Goal: Task Accomplishment & Management: Use online tool/utility

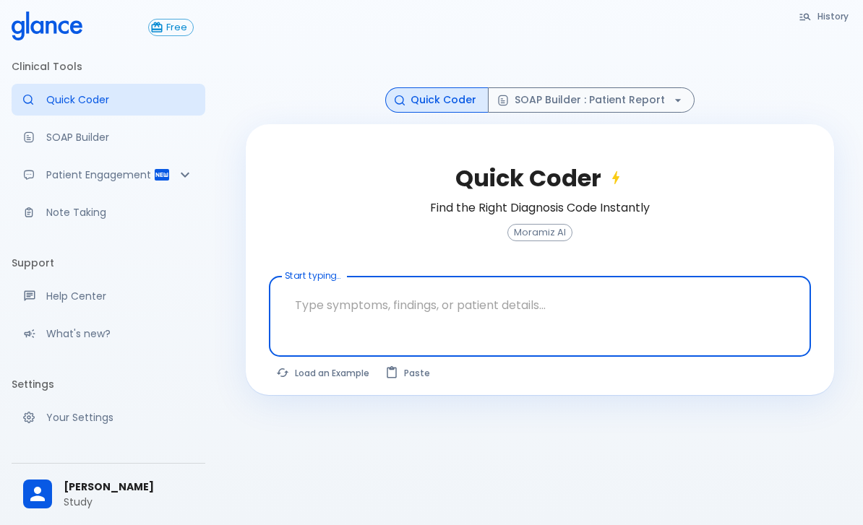
scroll to position [44, 0]
click at [323, 372] on button "Load an Example" at bounding box center [323, 373] width 109 height 21
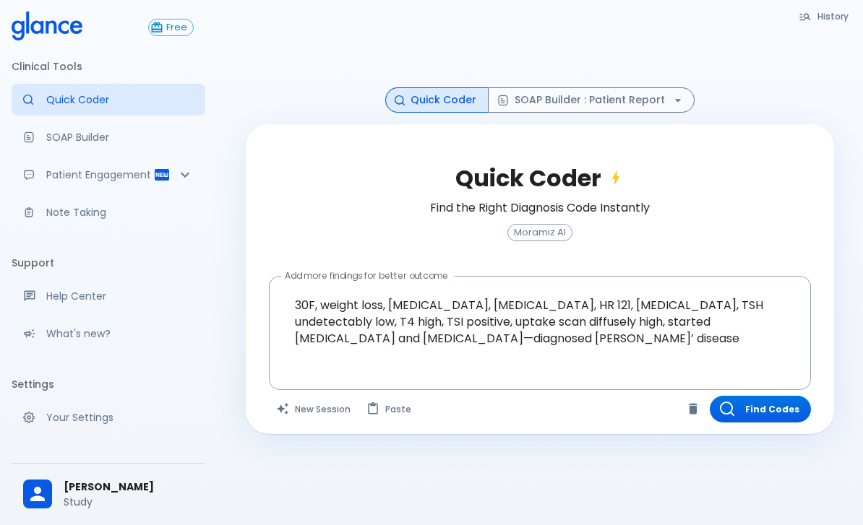
click at [751, 407] on button "Find Codes" at bounding box center [760, 409] width 101 height 27
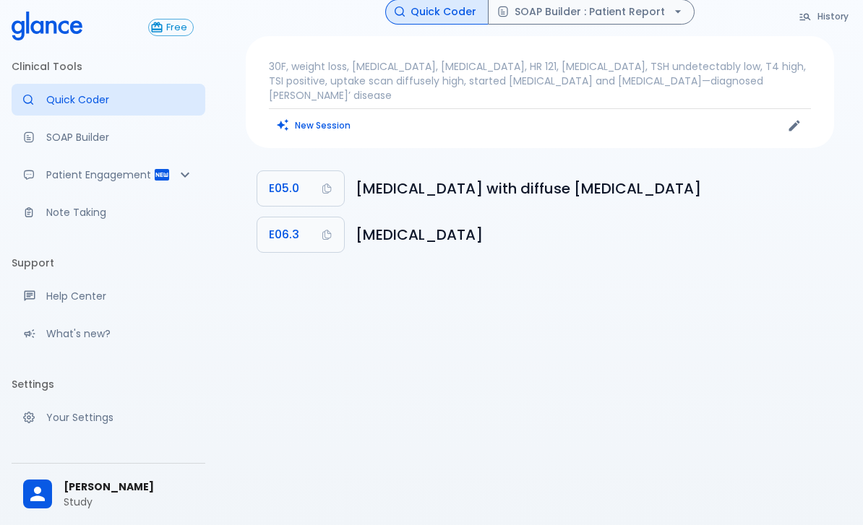
scroll to position [0, 0]
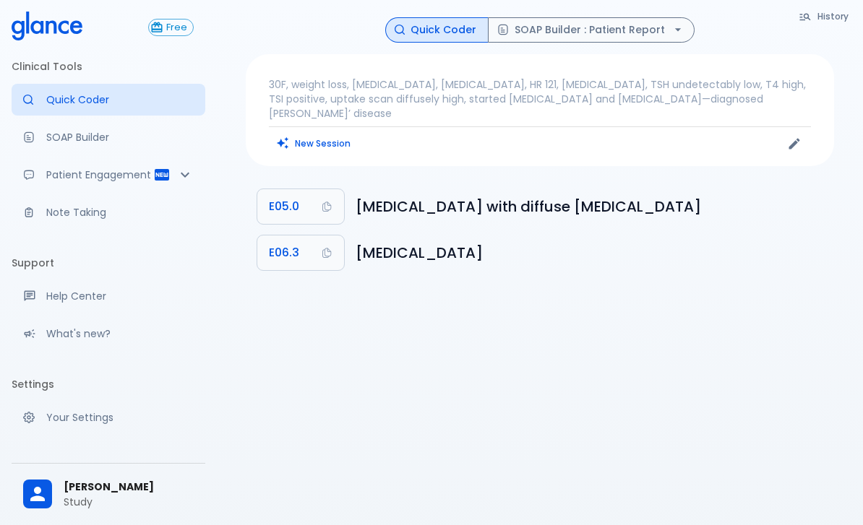
click at [290, 197] on span "E05.0" at bounding box center [284, 207] width 30 height 20
click at [590, 18] on button "SOAP Builder : Patient Report" at bounding box center [591, 29] width 207 height 25
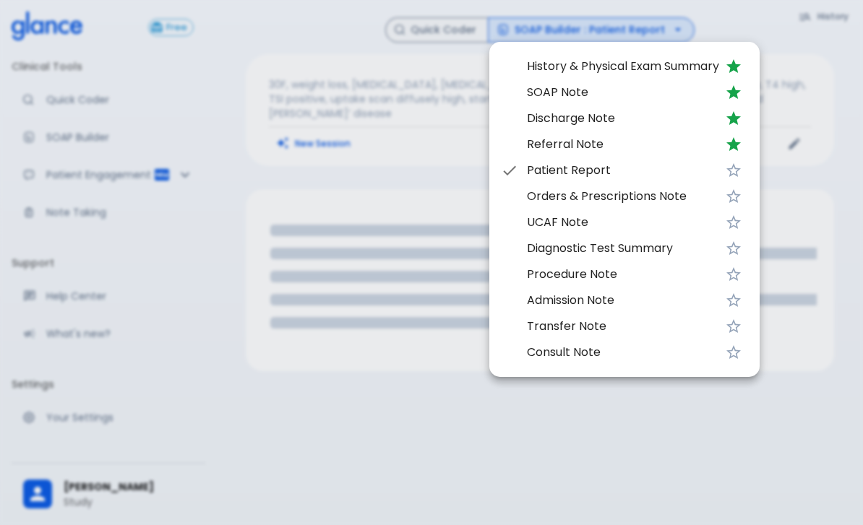
click at [531, 89] on span "SOAP Note" at bounding box center [623, 92] width 192 height 17
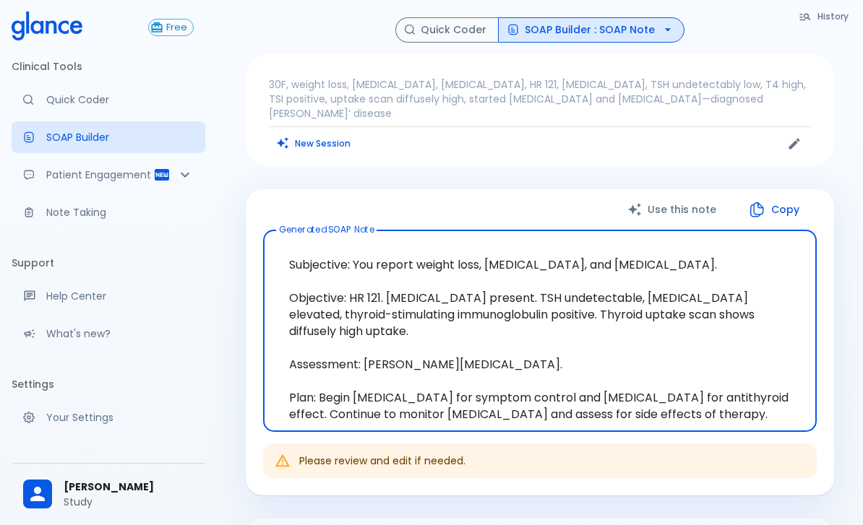
click at [607, 18] on button "SOAP Builder : SOAP Note" at bounding box center [591, 29] width 186 height 25
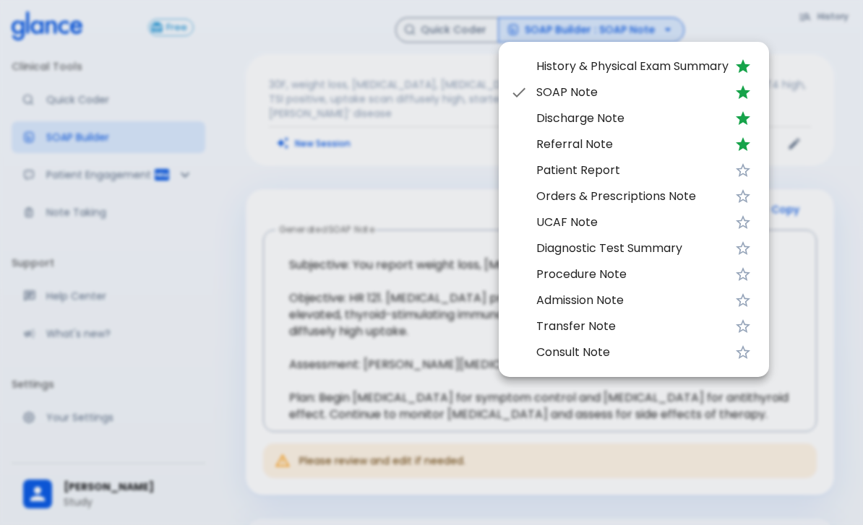
click at [555, 118] on span "Discharge Note" at bounding box center [632, 118] width 192 height 17
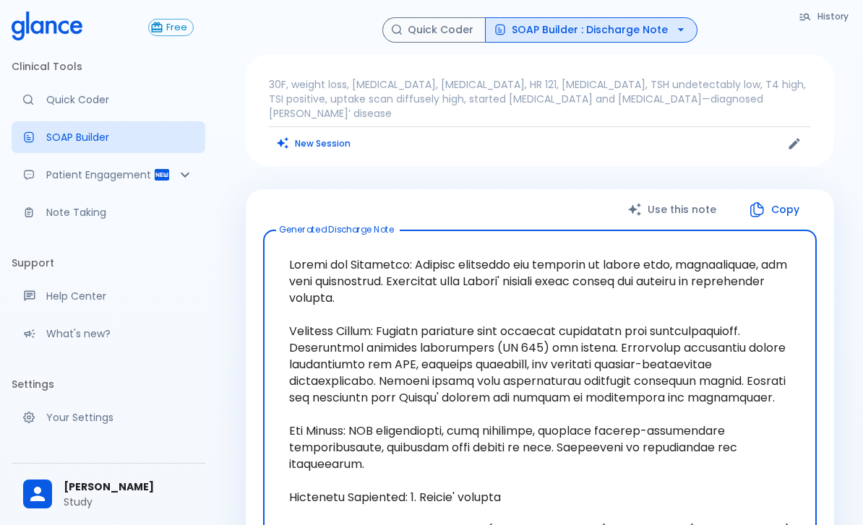
click at [658, 18] on button "SOAP Builder : Discharge Note" at bounding box center [591, 29] width 212 height 25
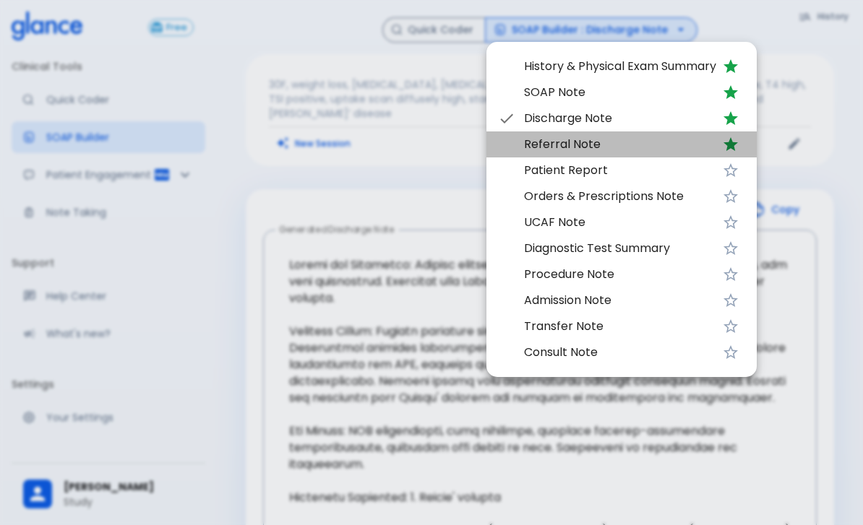
click at [582, 150] on span "Referral Note" at bounding box center [620, 144] width 192 height 17
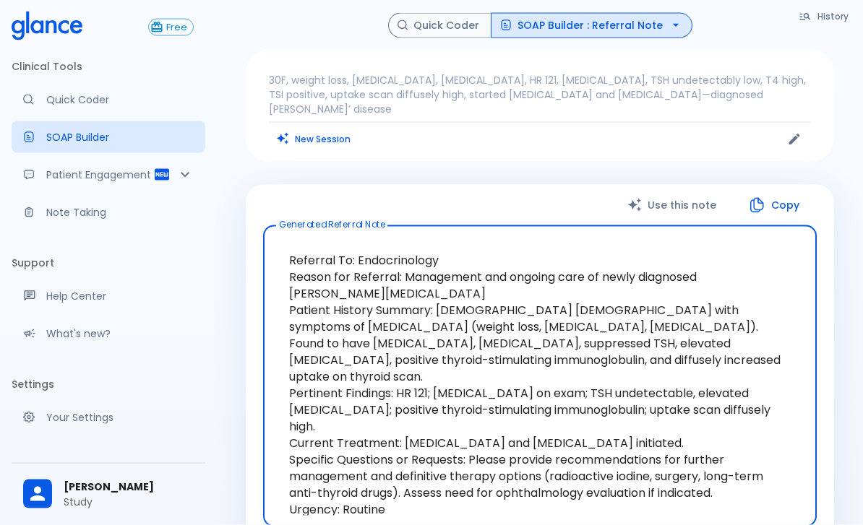
scroll to position [3, 0]
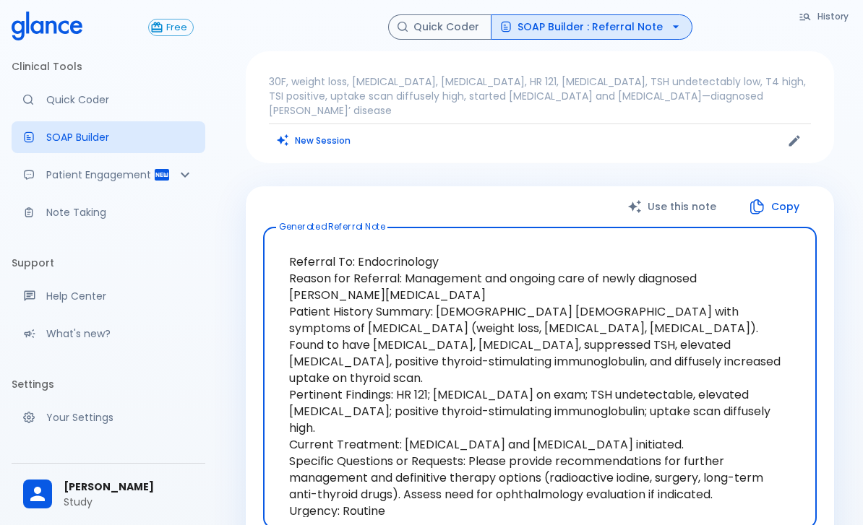
click at [61, 173] on p "Patient Engagement" at bounding box center [99, 175] width 107 height 14
type textarea "Hello, I wish you a speedy recovery. This is a summary of the encounter: Clinic…"
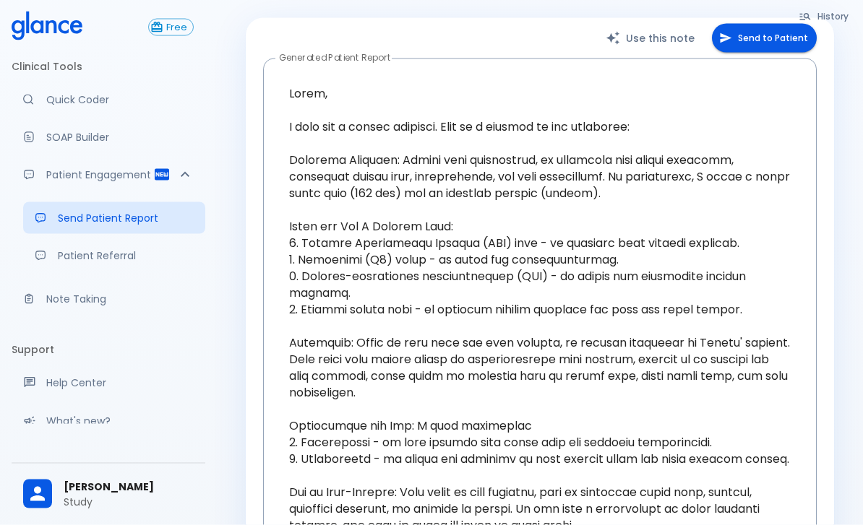
scroll to position [133, 0]
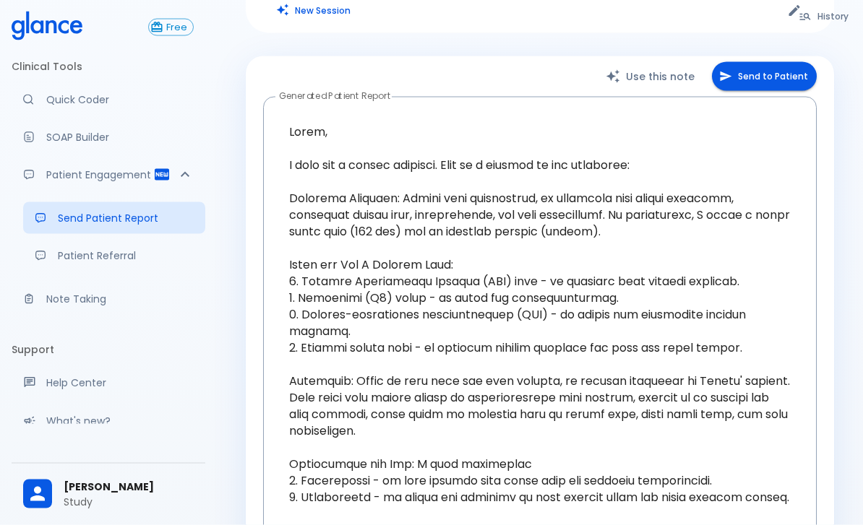
click at [756, 62] on button "Send to Patient" at bounding box center [764, 77] width 105 height 30
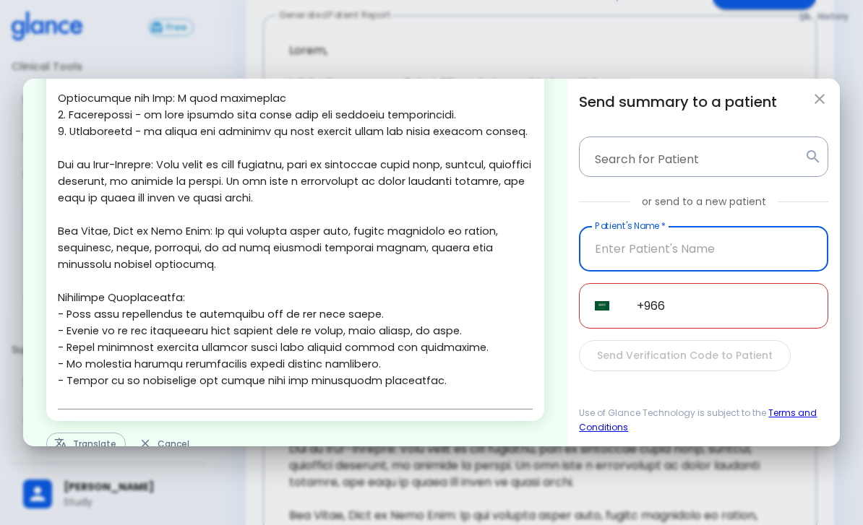
scroll to position [372, 0]
click at [81, 456] on button "Translate" at bounding box center [85, 445] width 79 height 22
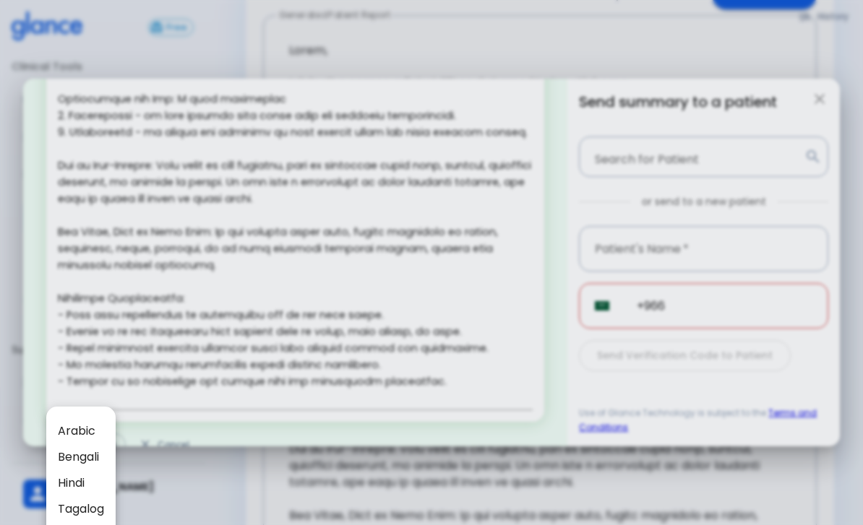
click at [557, 53] on div at bounding box center [431, 262] width 863 height 525
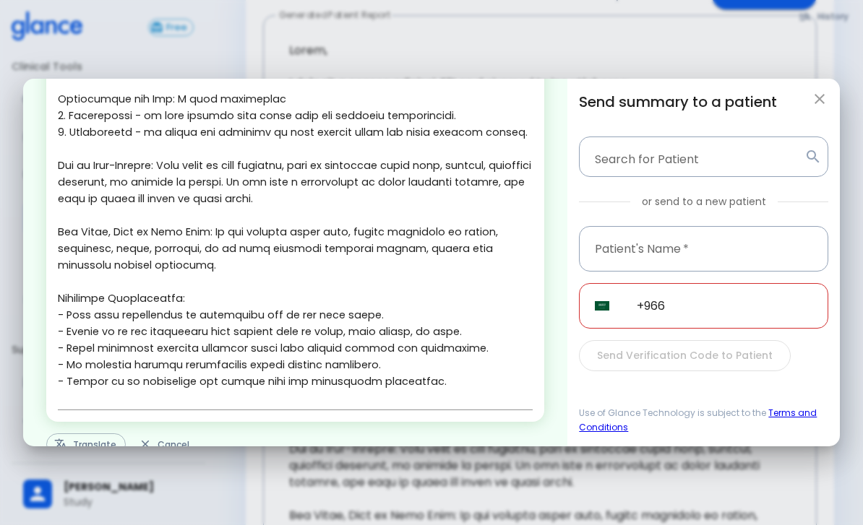
click at [823, 98] on icon "button" at bounding box center [819, 98] width 17 height 17
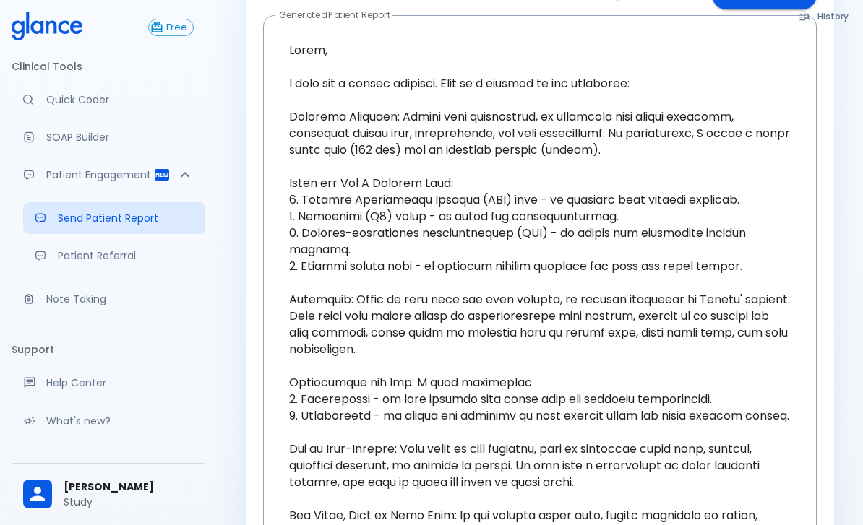
click at [59, 300] on p "Note Taking" at bounding box center [119, 299] width 147 height 14
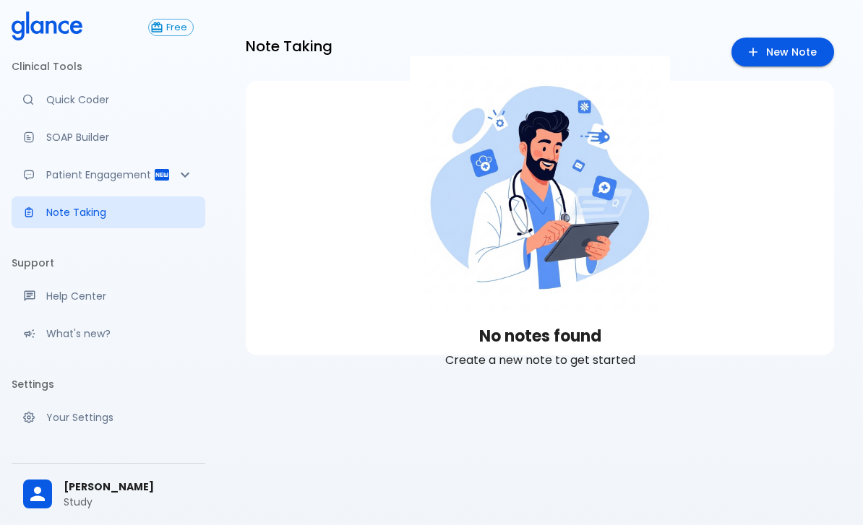
click at [96, 213] on p "Note Taking" at bounding box center [119, 212] width 147 height 14
click at [79, 218] on p "Note Taking" at bounding box center [119, 212] width 147 height 14
click at [63, 137] on p "SOAP Builder" at bounding box center [119, 137] width 147 height 14
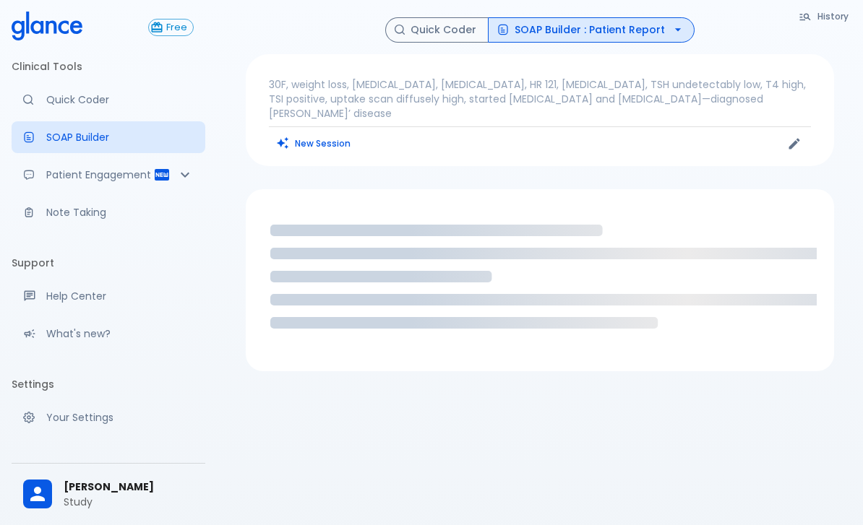
click at [78, 219] on p "Note Taking" at bounding box center [119, 212] width 147 height 14
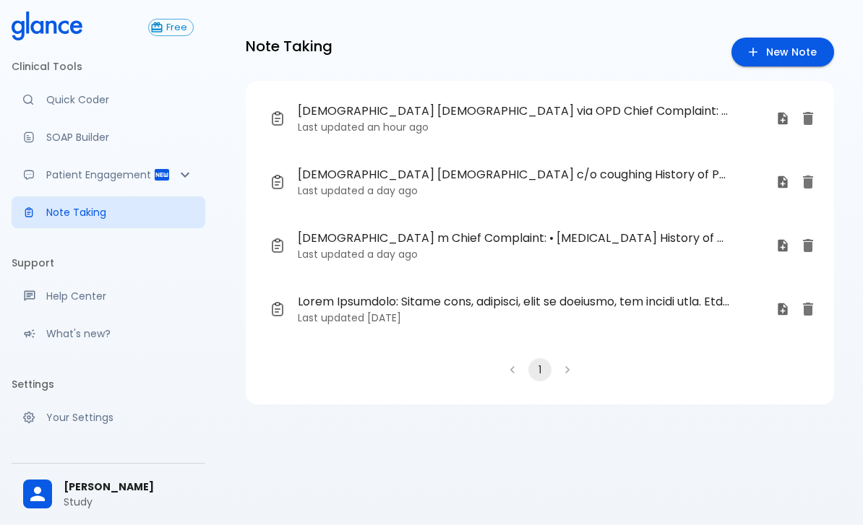
click at [329, 107] on span "23 y o female via OPD Chief Complaint: • coughing • Sore throat • Fever History…" at bounding box center [513, 111] width 431 height 17
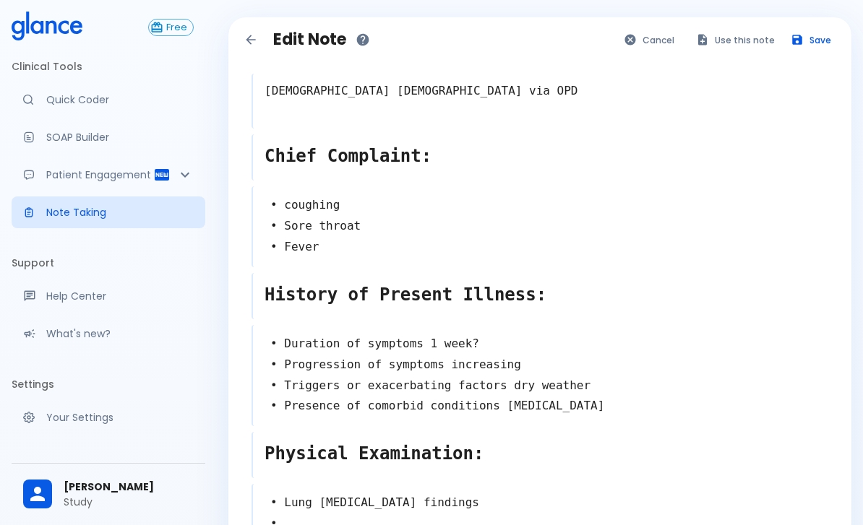
click at [729, 33] on button "Use this note" at bounding box center [736, 40] width 95 height 21
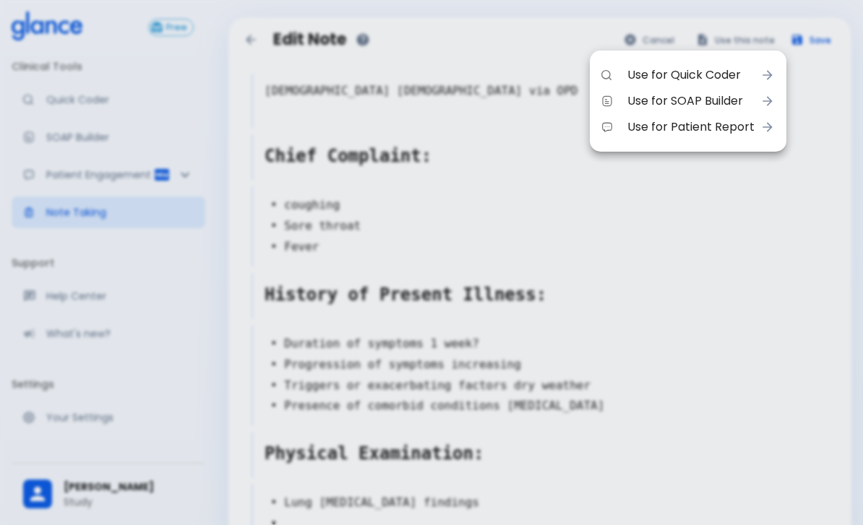
click at [627, 307] on div at bounding box center [431, 262] width 863 height 525
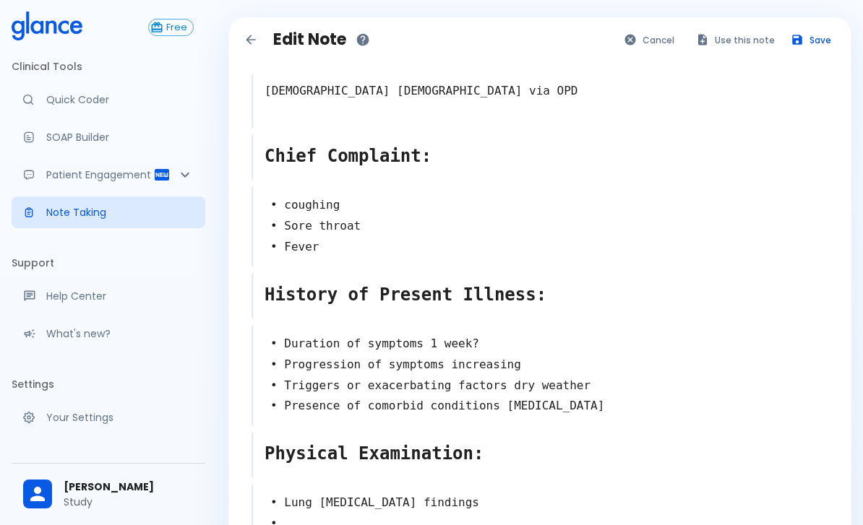
click at [732, 30] on button "Use this note" at bounding box center [736, 40] width 95 height 21
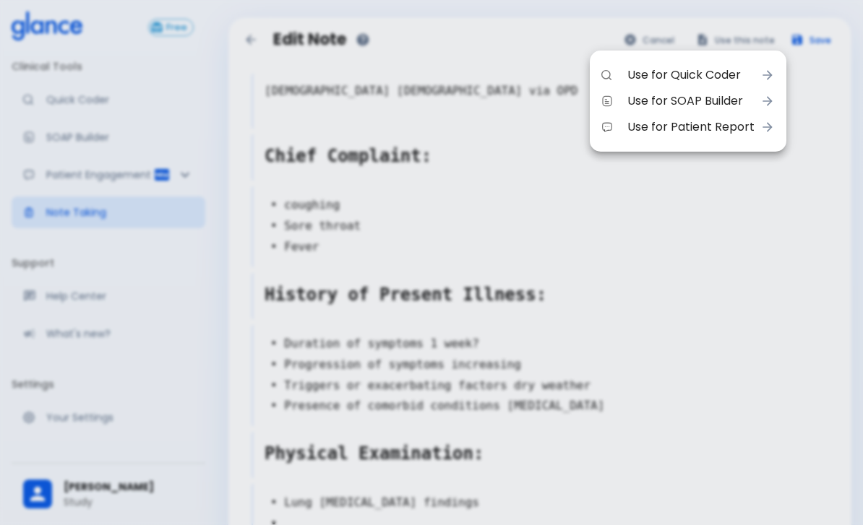
click at [663, 100] on span "Use for SOAP Builder" at bounding box center [690, 100] width 127 height 17
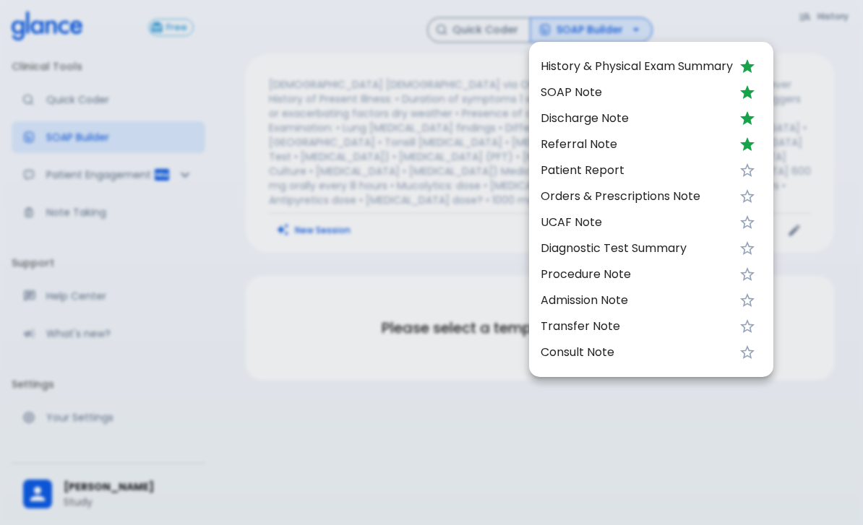
click at [620, 20] on div at bounding box center [431, 262] width 863 height 525
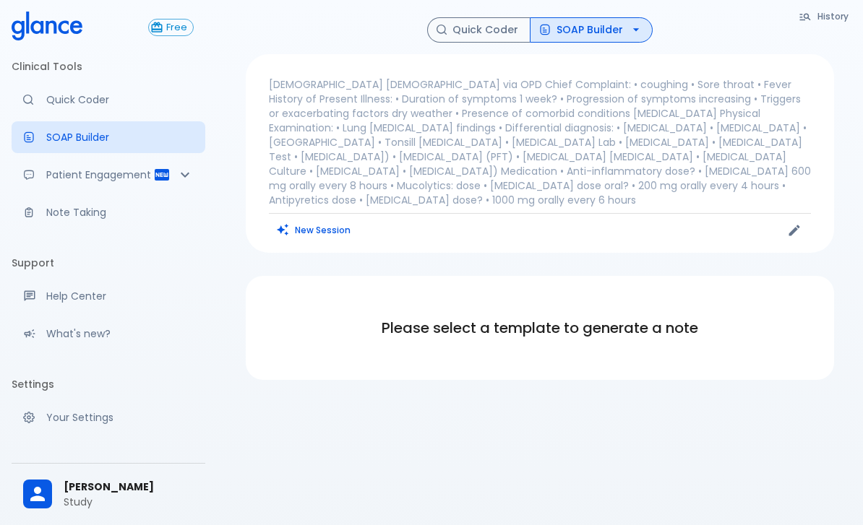
click at [615, 21] on button "SOAP Builder" at bounding box center [591, 29] width 123 height 25
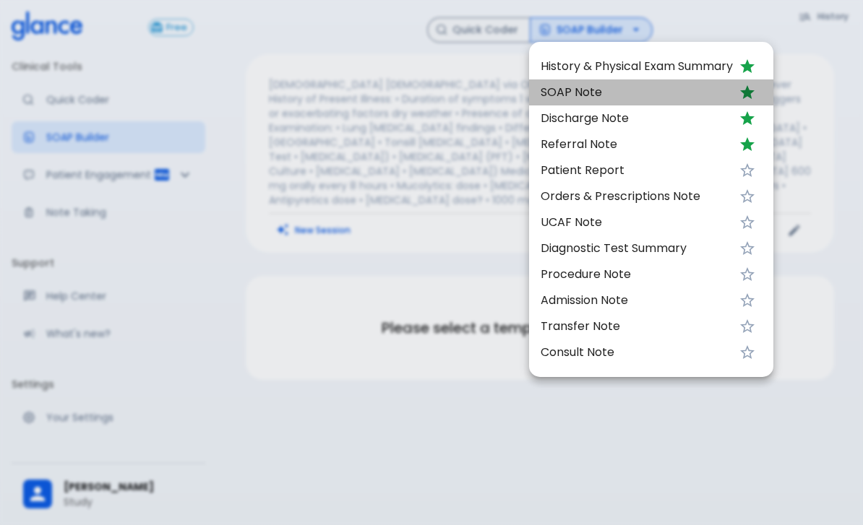
click at [578, 91] on span "SOAP Note" at bounding box center [636, 92] width 192 height 17
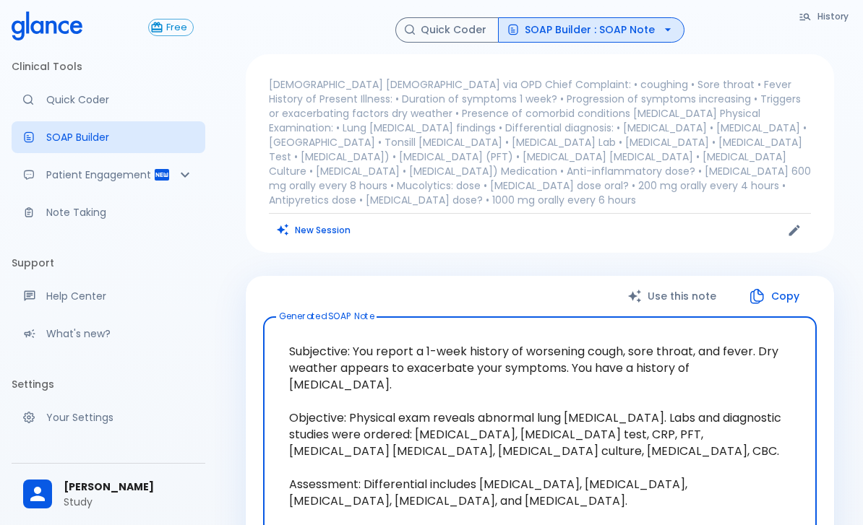
click at [646, 27] on button "SOAP Builder : SOAP Note" at bounding box center [591, 29] width 186 height 25
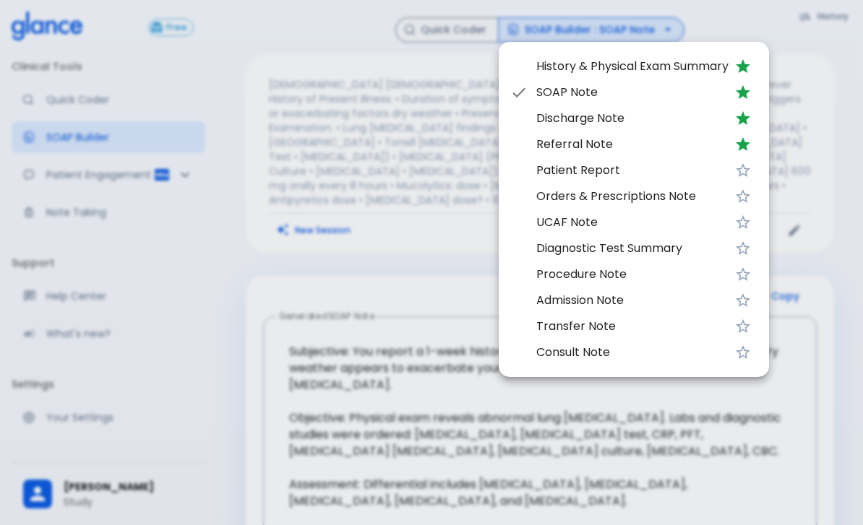
click at [652, 246] on span "Diagnostic Test Summary" at bounding box center [632, 248] width 192 height 17
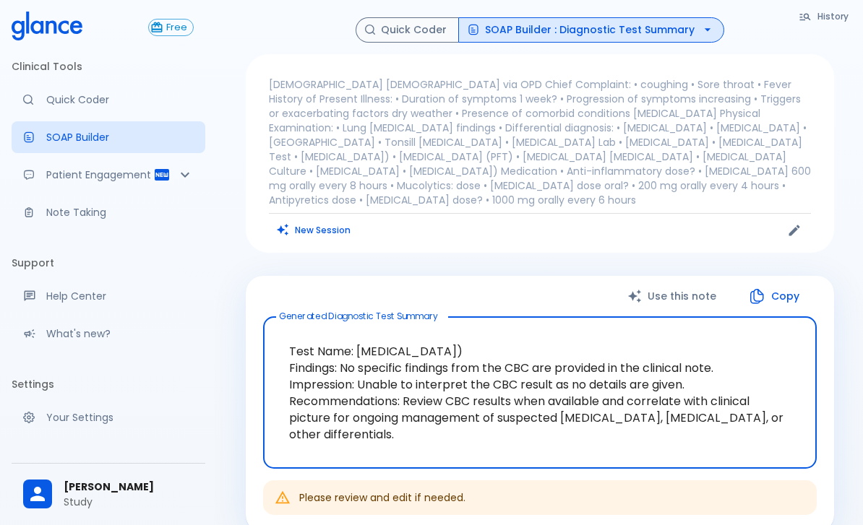
click at [72, 111] on link "Quick Coder" at bounding box center [109, 100] width 194 height 32
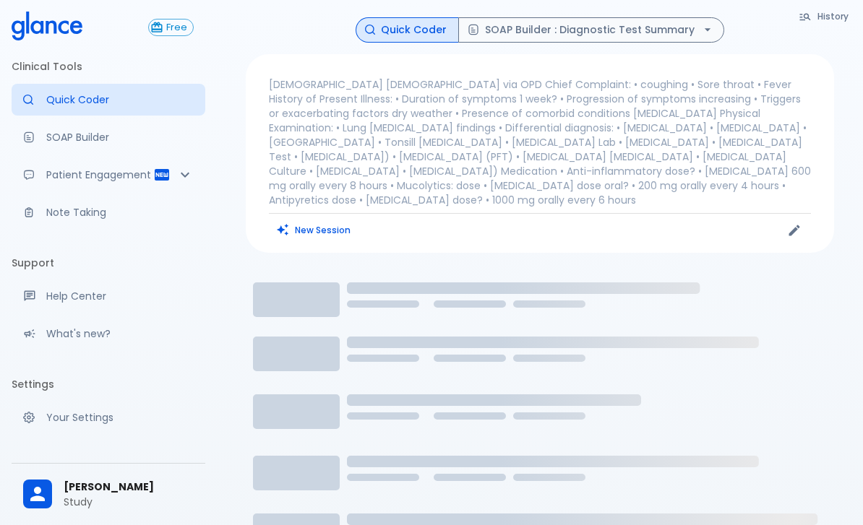
click at [64, 145] on link "SOAP Builder" at bounding box center [109, 137] width 194 height 32
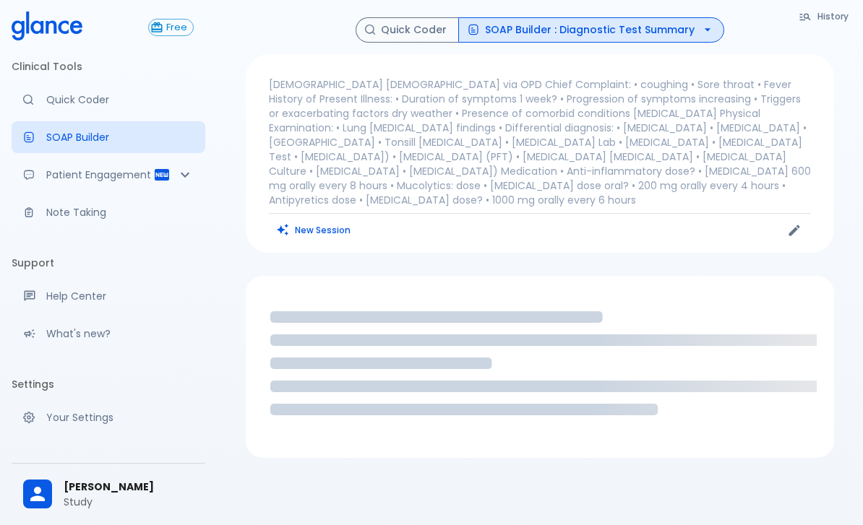
click at [700, 33] on icon "button" at bounding box center [707, 29] width 14 height 14
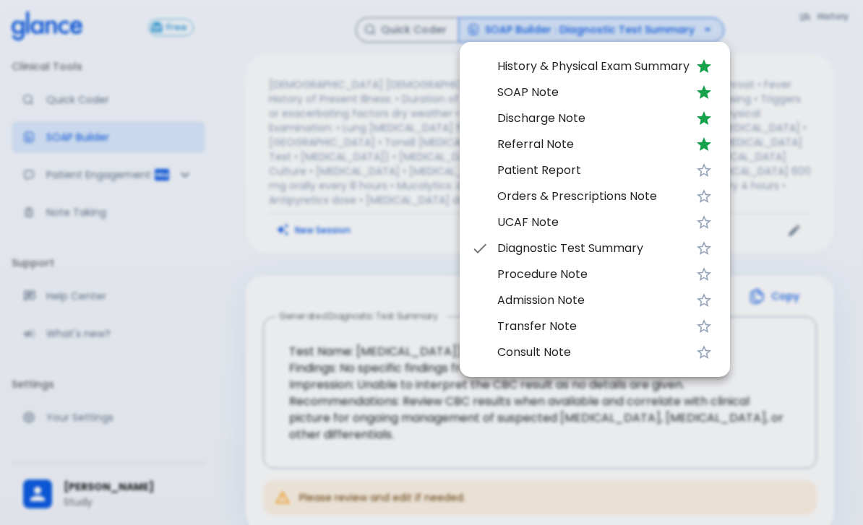
click at [808, 103] on div at bounding box center [431, 262] width 863 height 525
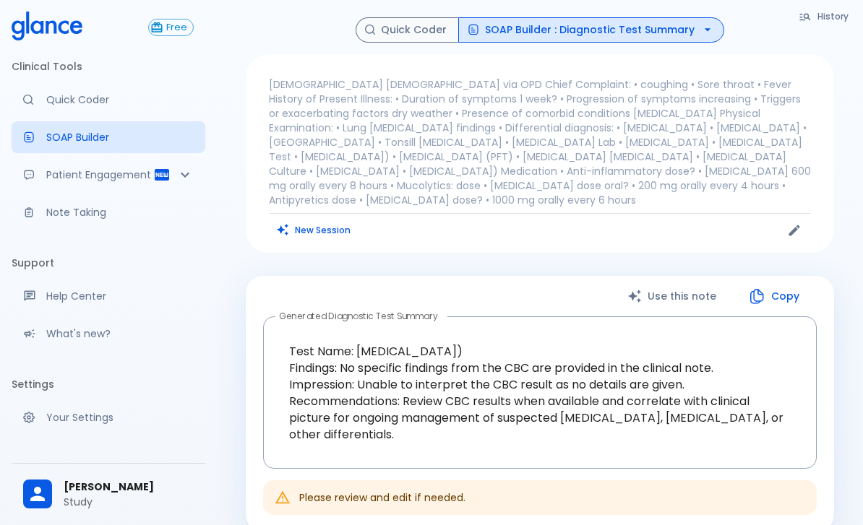
click at [322, 191] on p "23 y o female via OPD Chief Complaint: • coughing • Sore throat • Fever History…" at bounding box center [540, 142] width 542 height 130
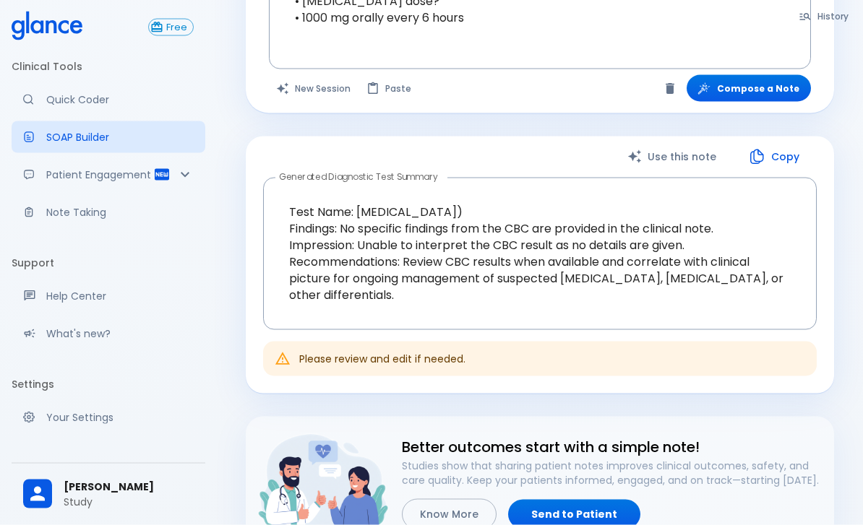
click at [331, 82] on button "New Session" at bounding box center [314, 88] width 90 height 27
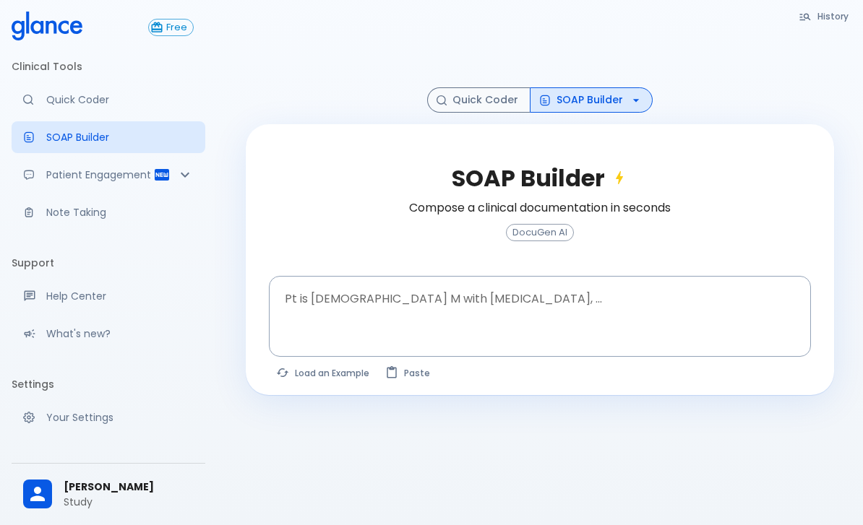
click at [634, 108] on icon "button" at bounding box center [636, 100] width 14 height 14
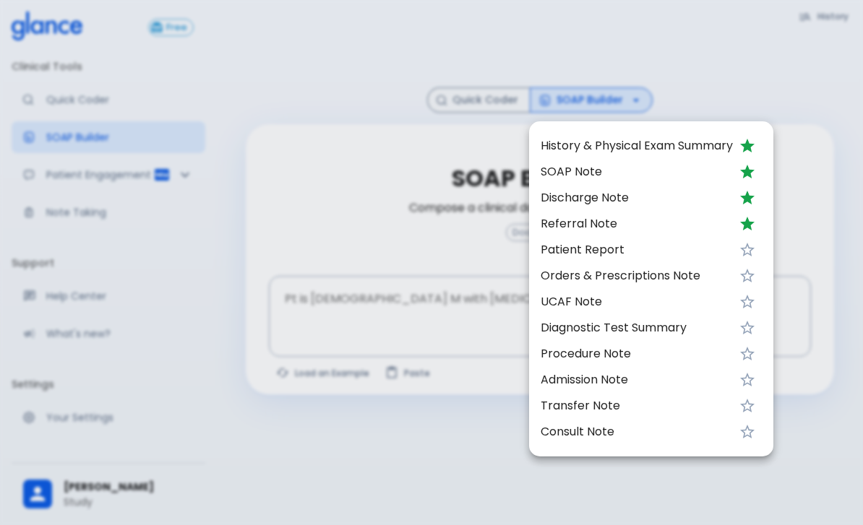
click at [354, 335] on div at bounding box center [431, 262] width 863 height 525
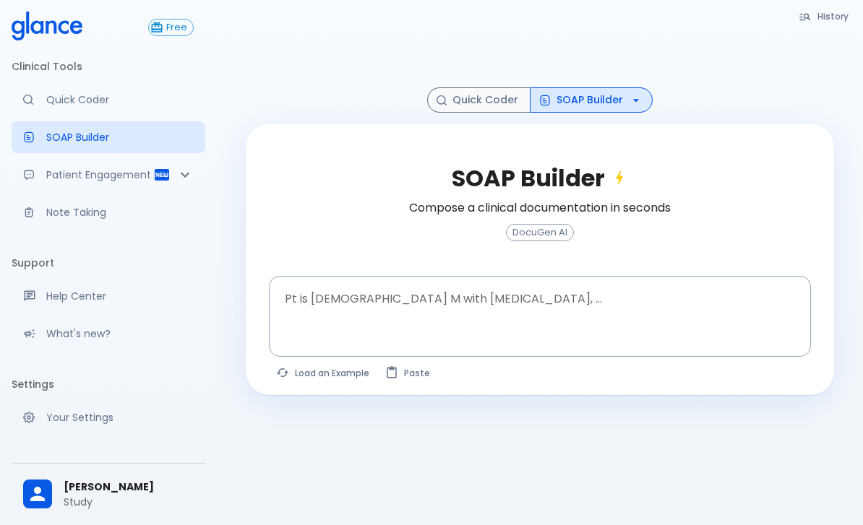
click at [318, 378] on button "Load an Example" at bounding box center [323, 373] width 109 height 21
type textarea "62M, HTN, acute tearing chest pain to back, BP 170/95, asymmetric pulses, CT an…"
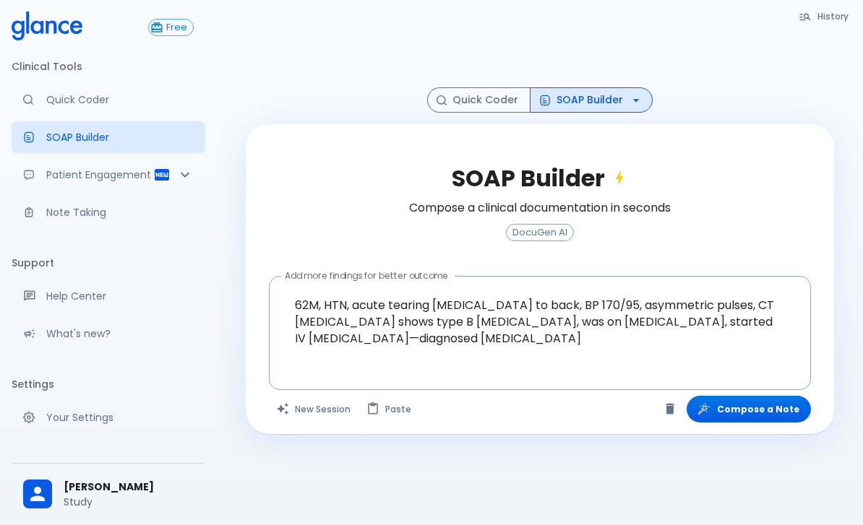
click at [629, 108] on icon "button" at bounding box center [636, 100] width 14 height 14
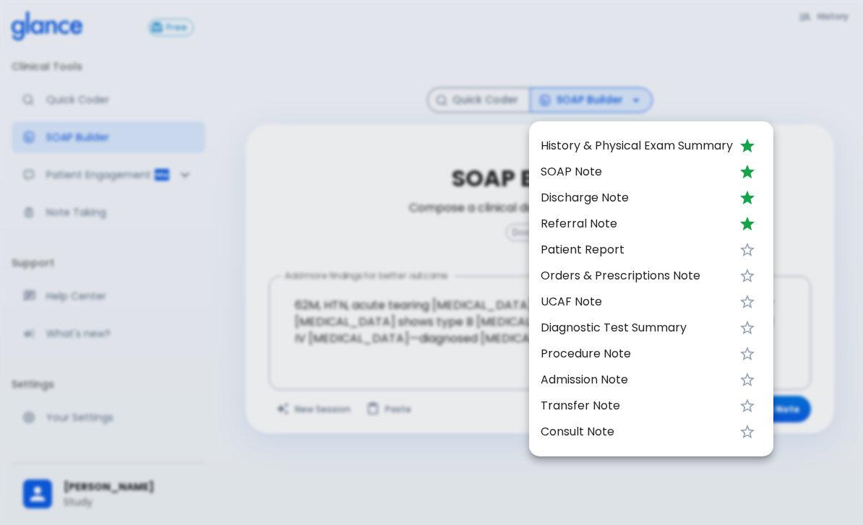
click at [646, 202] on span "Discharge Note" at bounding box center [636, 197] width 192 height 17
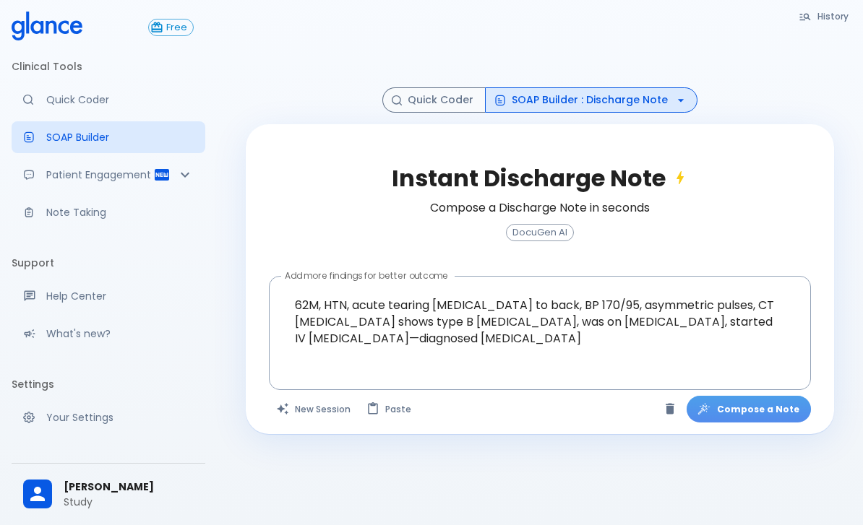
click at [784, 414] on button "Compose a Note" at bounding box center [748, 409] width 124 height 27
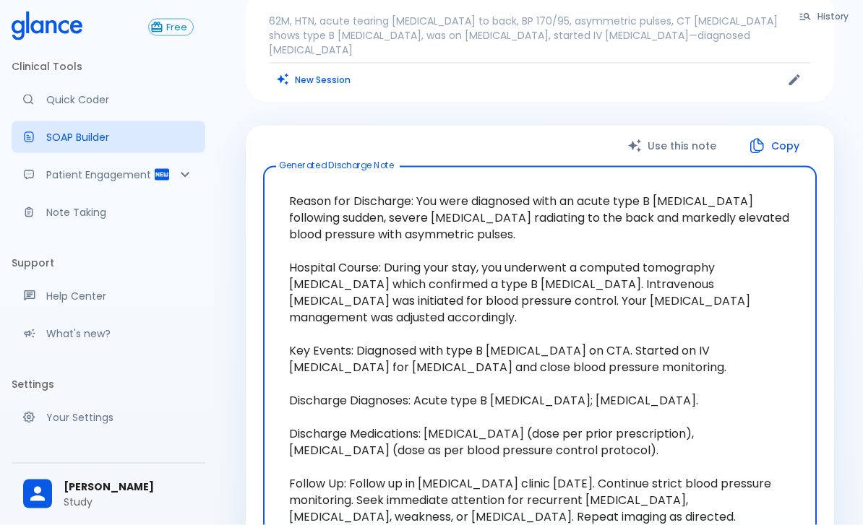
scroll to position [65, 0]
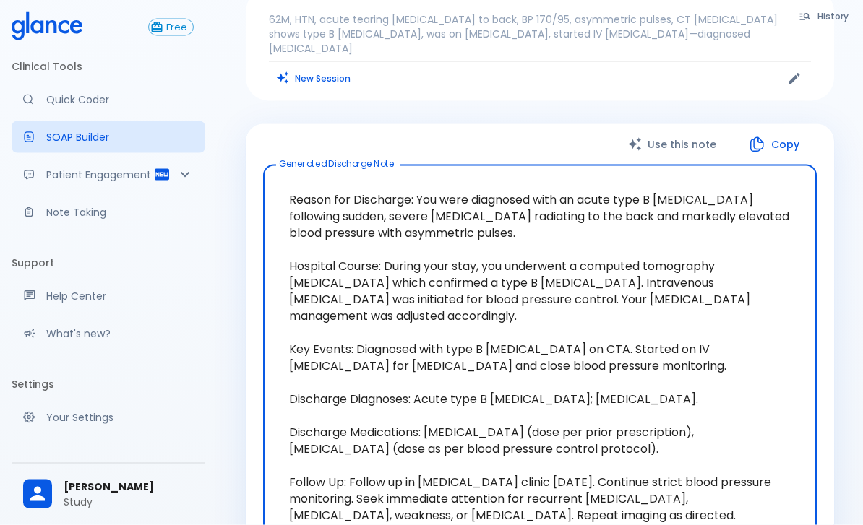
click at [769, 130] on button "Copy" at bounding box center [774, 145] width 83 height 30
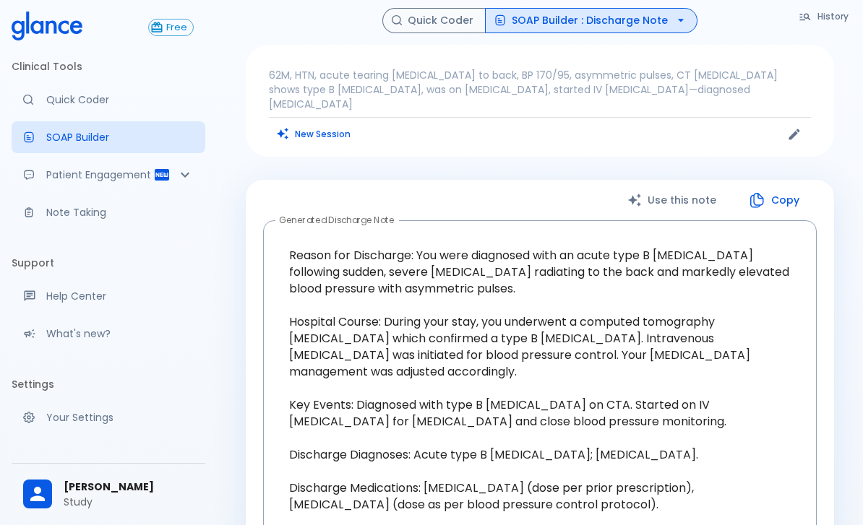
scroll to position [11, 0]
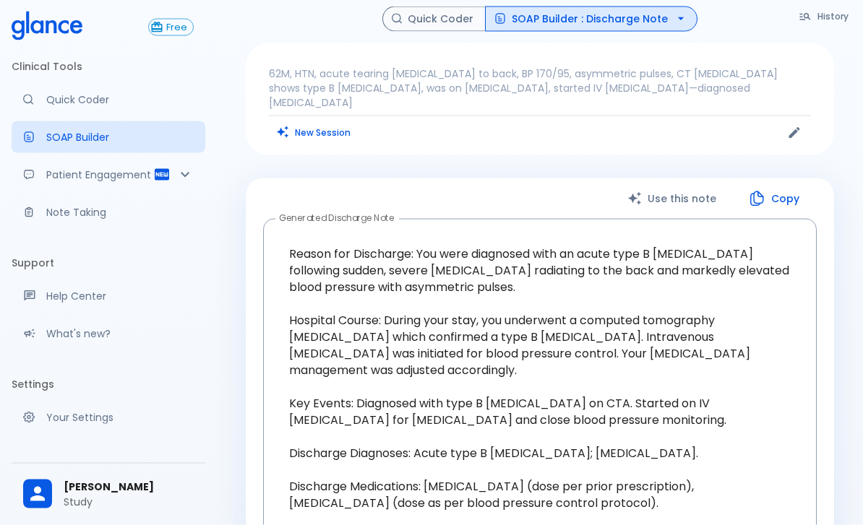
click at [322, 122] on button "New Session" at bounding box center [314, 132] width 90 height 21
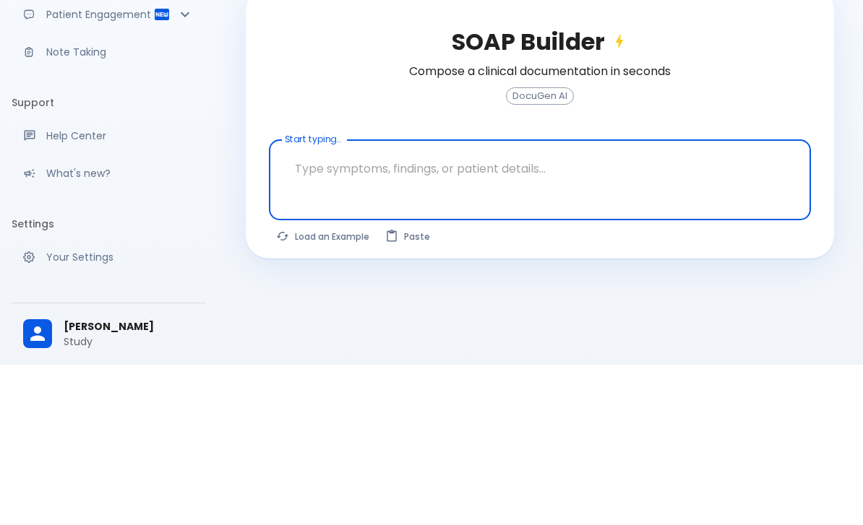
scroll to position [81, 0]
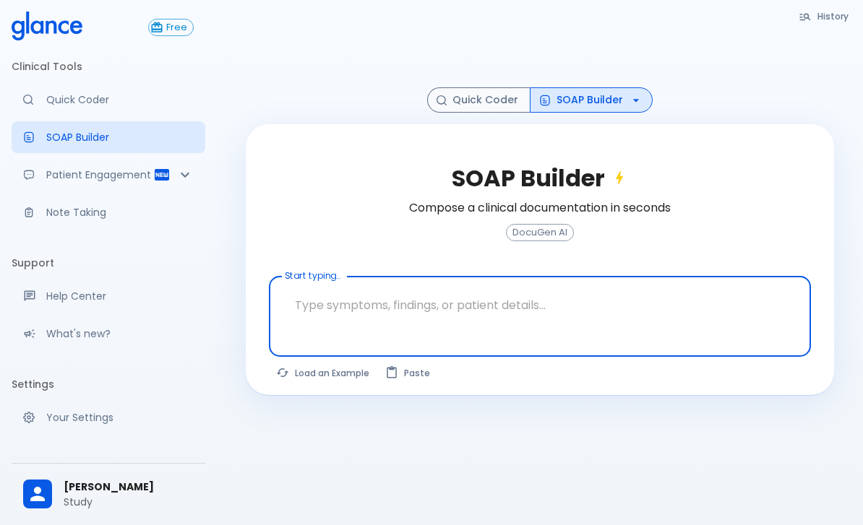
click at [319, 283] on textarea at bounding box center [540, 306] width 522 height 46
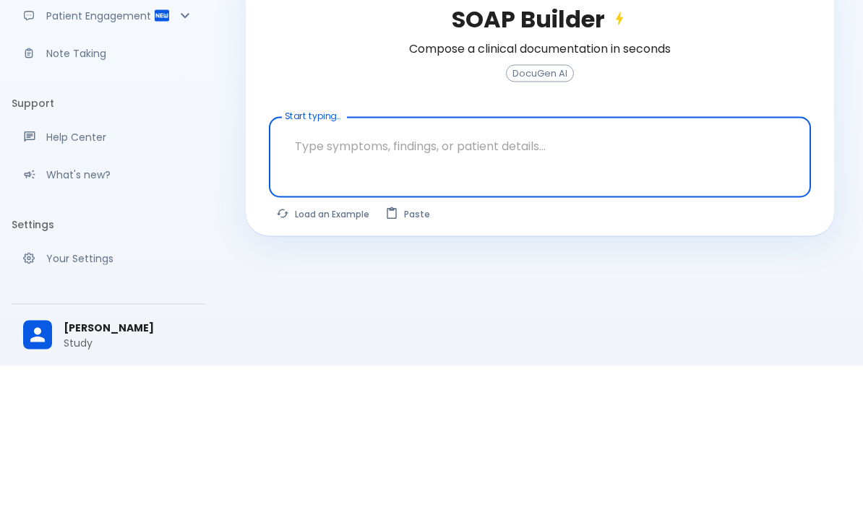
click at [330, 283] on textarea at bounding box center [540, 306] width 522 height 46
paste textarea "29y/o, Female, k/c of bronchial asthma Presented to the ER 3 days ago c/o RUQ p…"
type textarea "29y/o, Female, k/c of bronchial asthma Presented to the ER 3 days ago c/o RUQ p…"
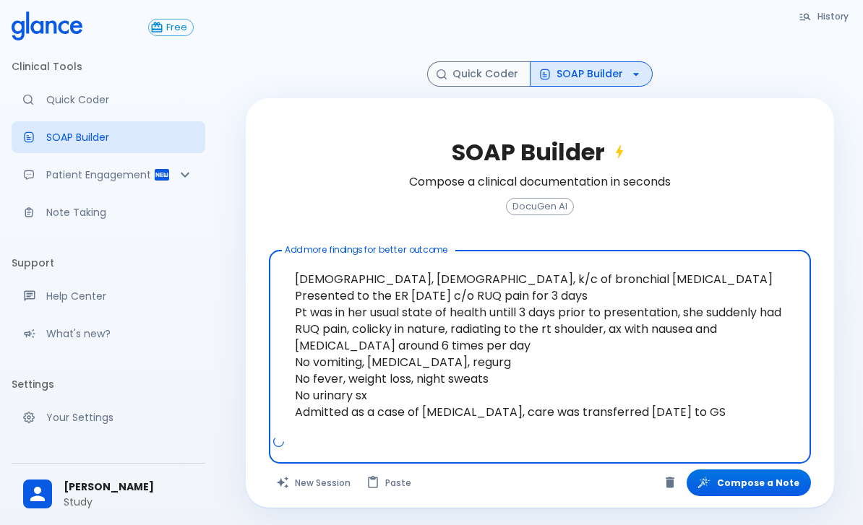
click at [54, 215] on p "Note Taking" at bounding box center [119, 212] width 147 height 14
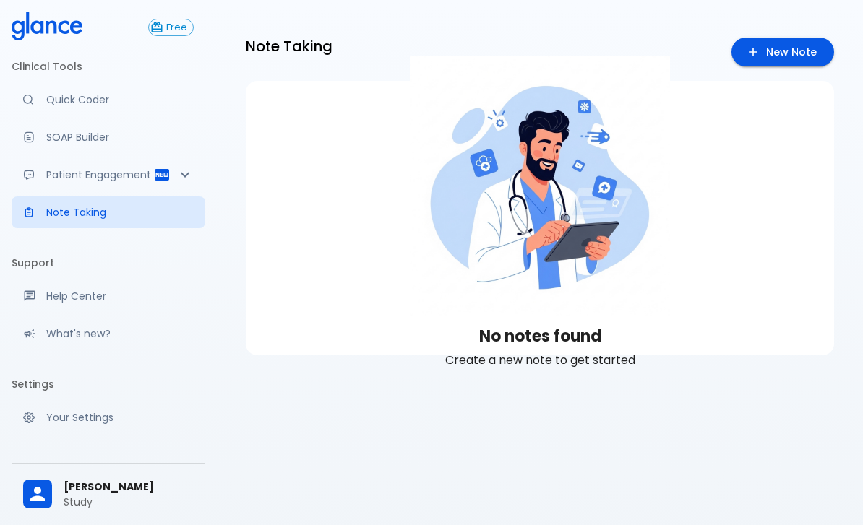
click at [797, 56] on link "New Note" at bounding box center [782, 53] width 103 height 30
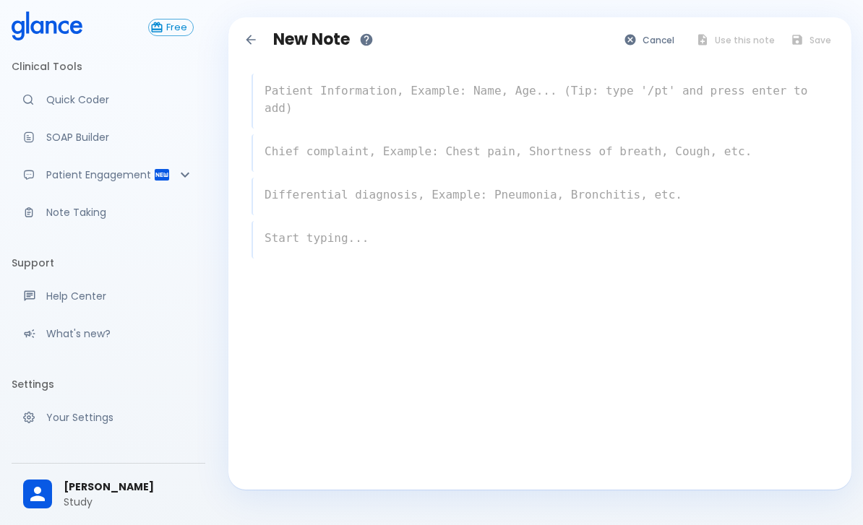
click at [301, 114] on textarea at bounding box center [540, 100] width 575 height 46
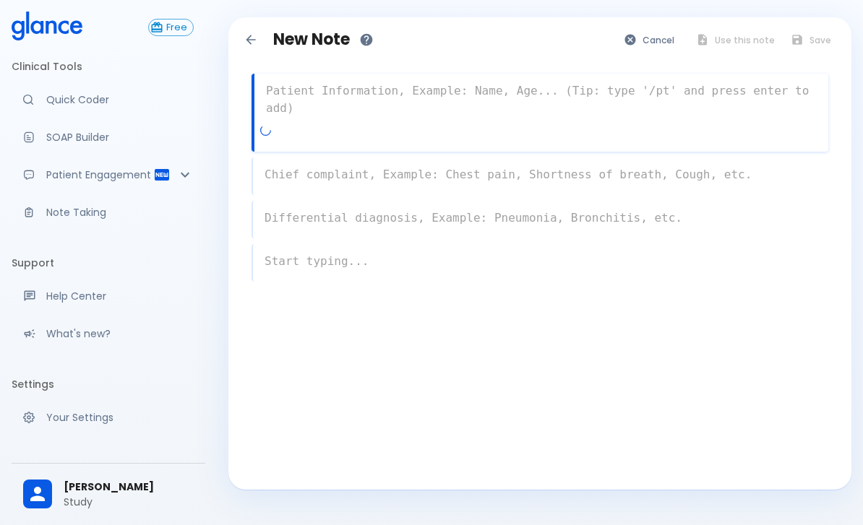
paste textarea "29y/o, Female, k/c of bronchial asthma Presented to the ER 3 days ago c/o RUQ p…"
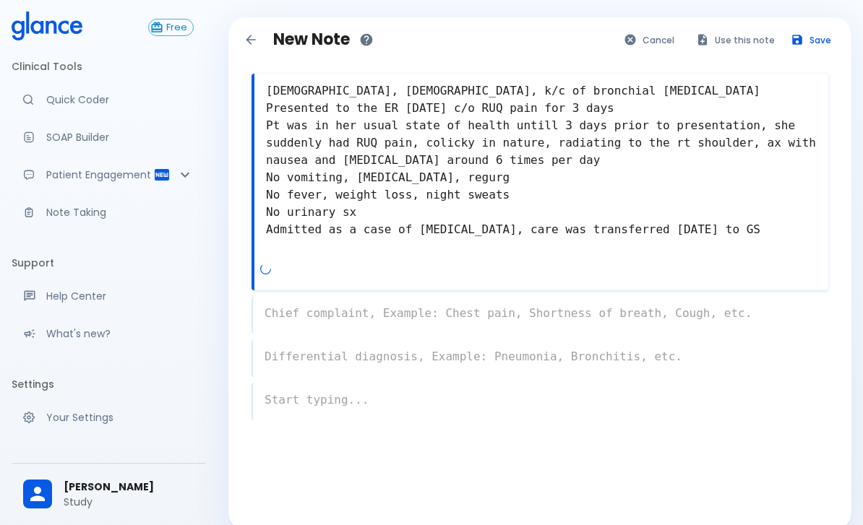
type textarea "29y/o, Female, k/c of bronchial asthma Presented to the ER 3 days ago c/o RUQ p…"
click at [746, 37] on button "Use this note" at bounding box center [736, 40] width 95 height 21
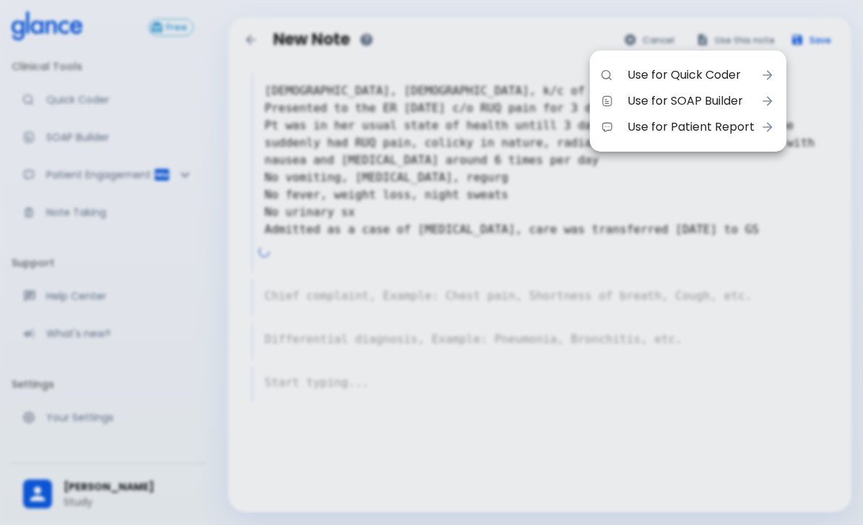
click at [738, 101] on span "Use for SOAP Builder" at bounding box center [690, 100] width 127 height 17
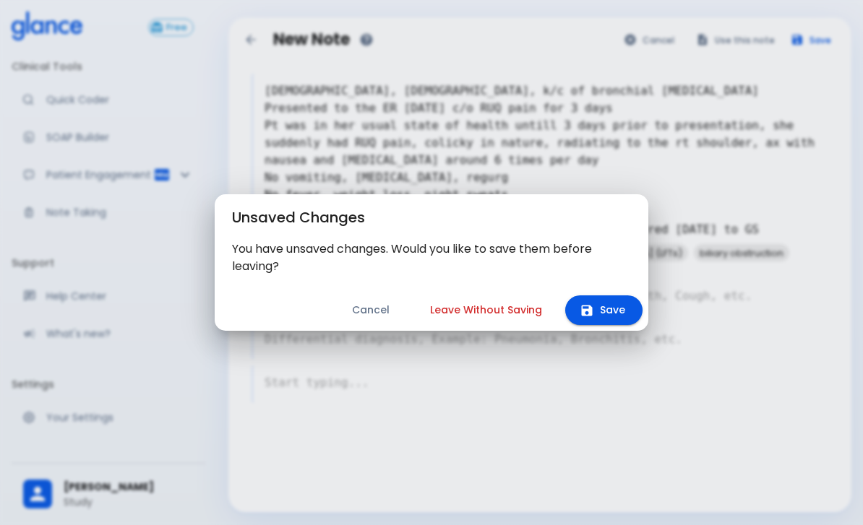
click at [507, 311] on button "Leave Without Saving" at bounding box center [486, 311] width 147 height 30
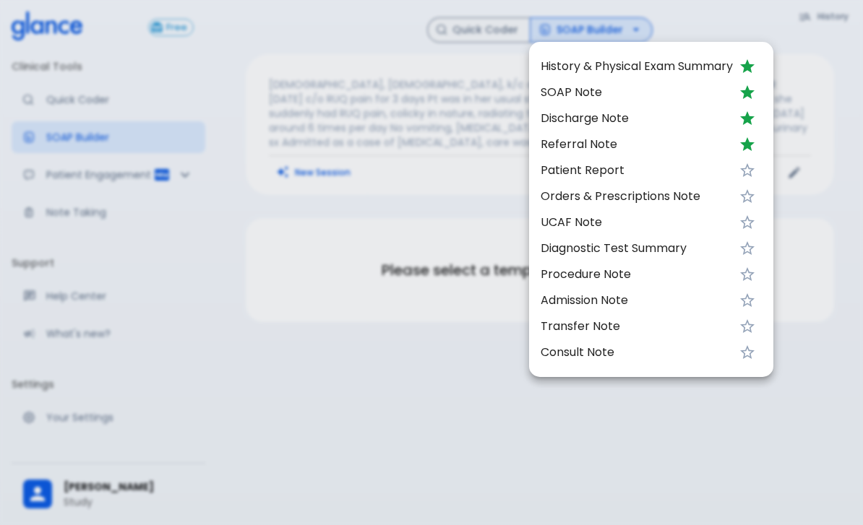
click at [581, 101] on li "SOAP Note" at bounding box center [651, 92] width 244 height 26
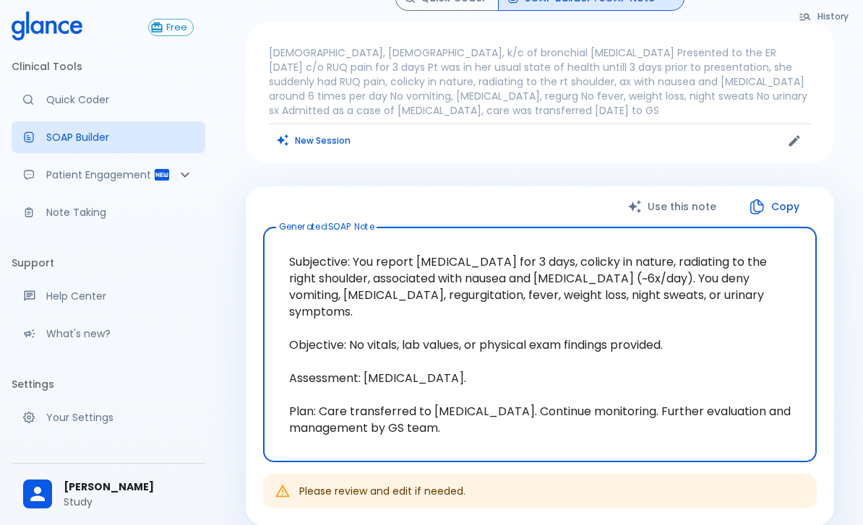
scroll to position [46, 0]
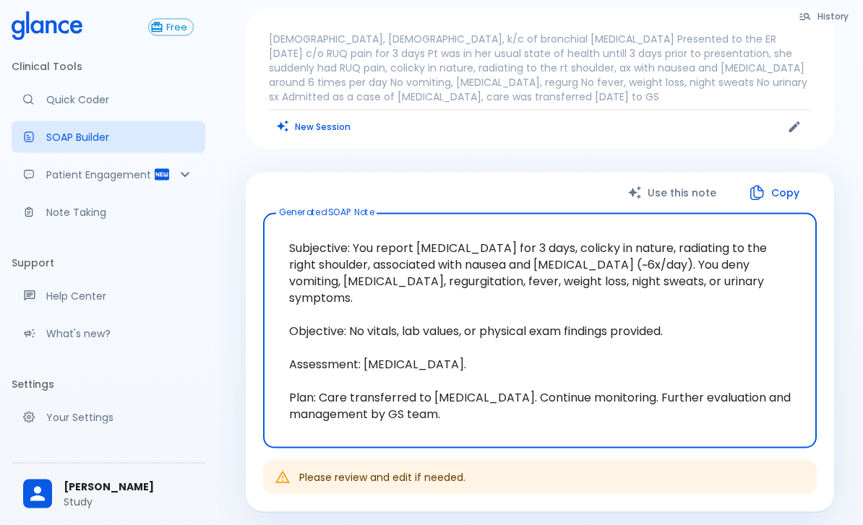
click at [790, 201] on button "Copy" at bounding box center [774, 193] width 83 height 30
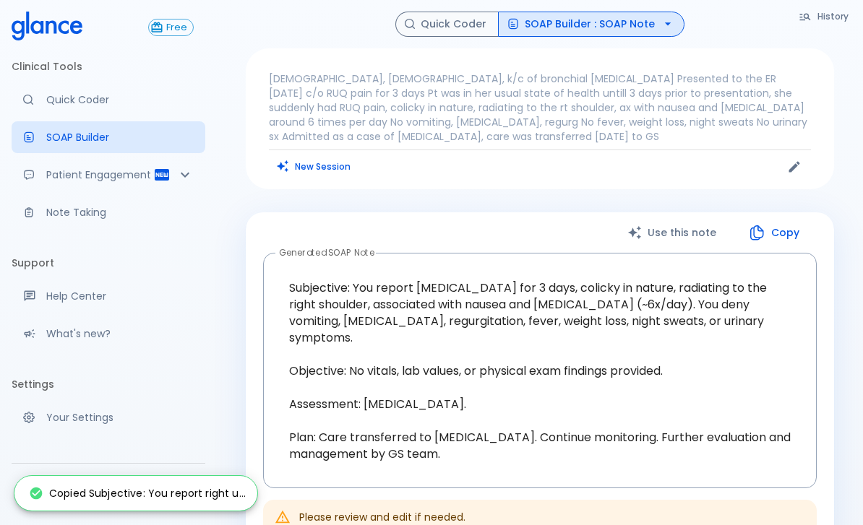
scroll to position [0, 0]
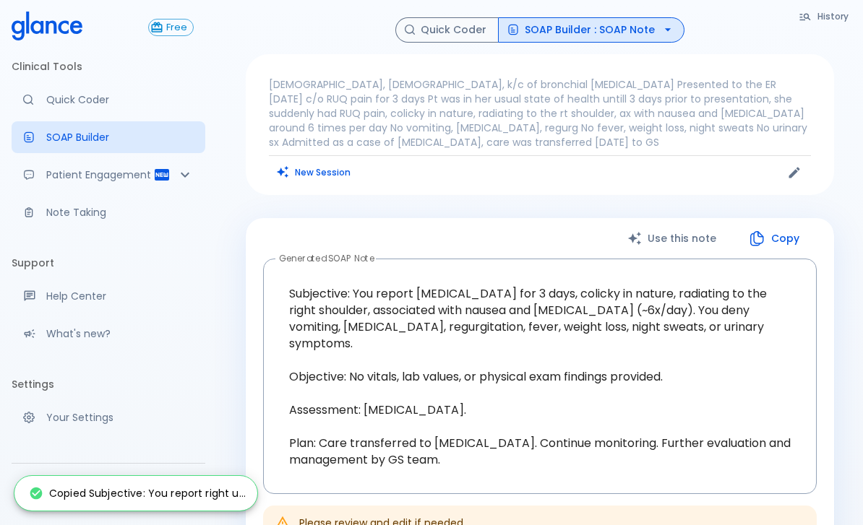
click at [660, 30] on icon "button" at bounding box center [667, 29] width 14 height 14
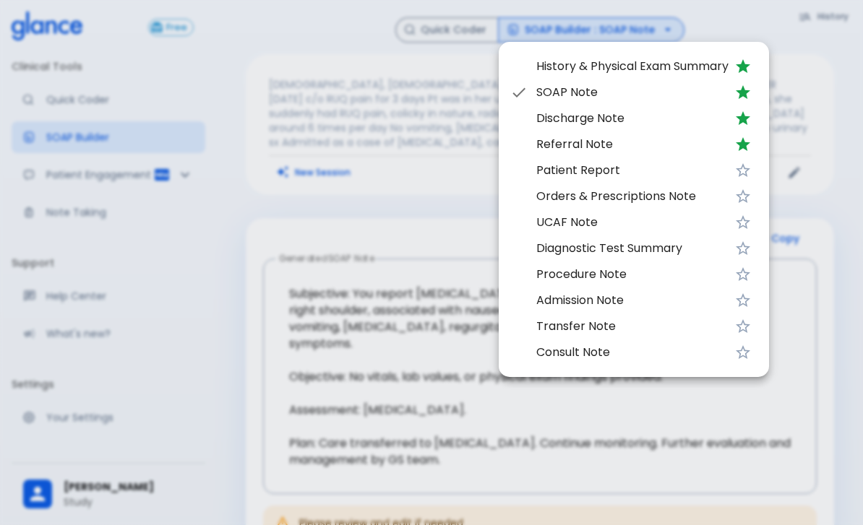
click at [611, 124] on span "Discharge Note" at bounding box center [632, 118] width 192 height 17
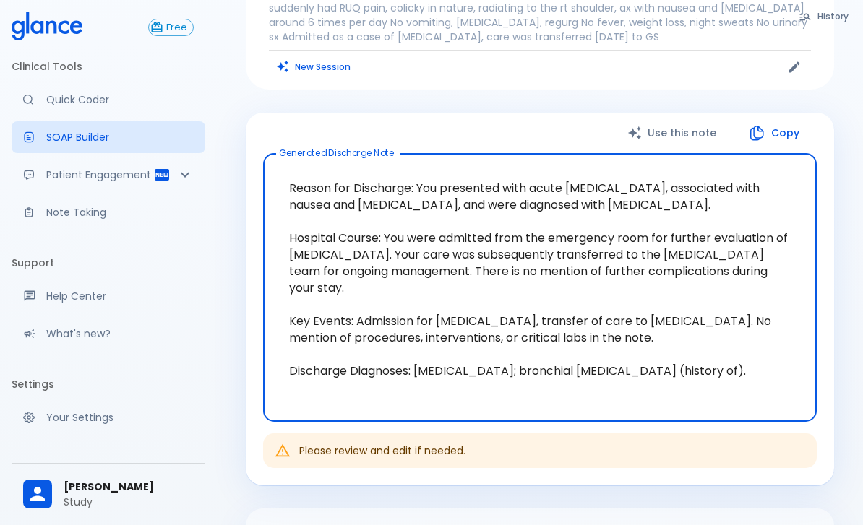
scroll to position [116, 0]
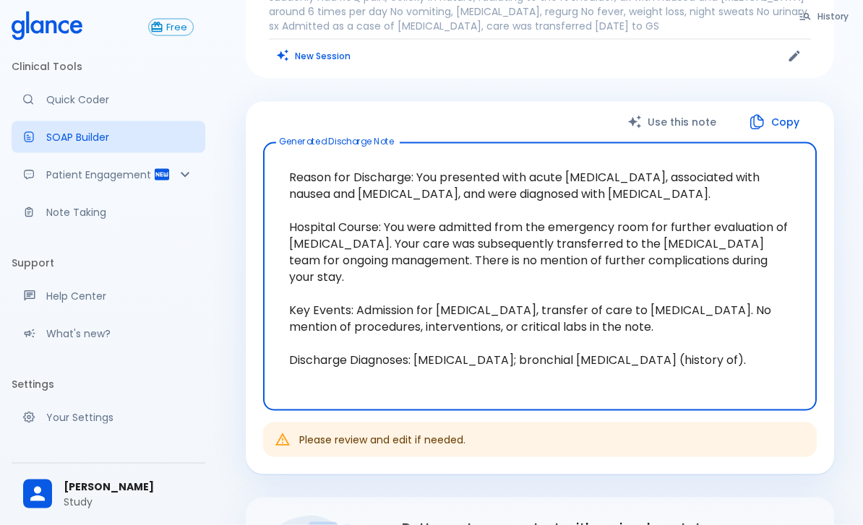
click at [319, 409] on div "Reason for Discharge: You presented with acute right upper quadrant pain, assoc…" at bounding box center [539, 276] width 553 height 269
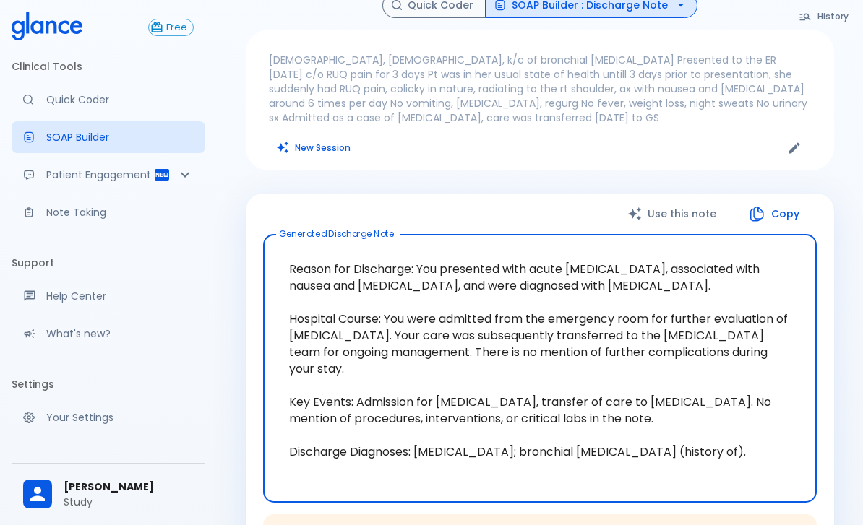
scroll to position [0, 0]
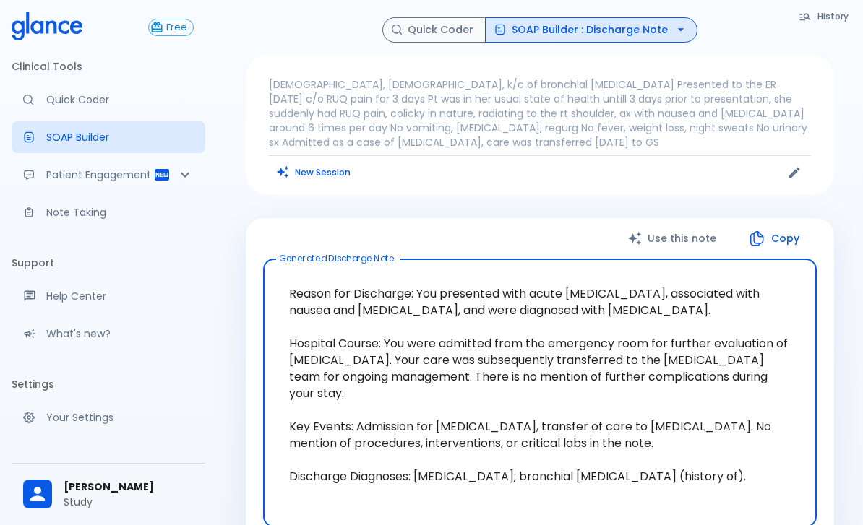
click at [677, 24] on icon "button" at bounding box center [680, 29] width 14 height 14
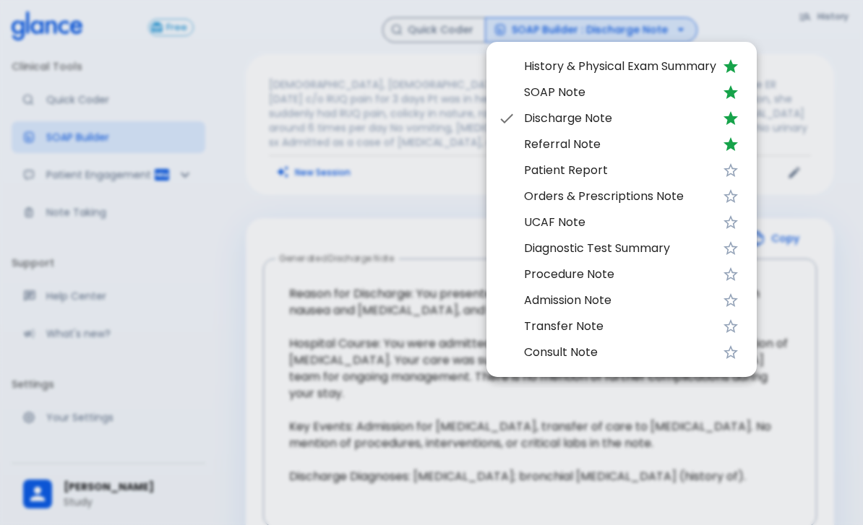
click at [246, 379] on div at bounding box center [431, 262] width 863 height 525
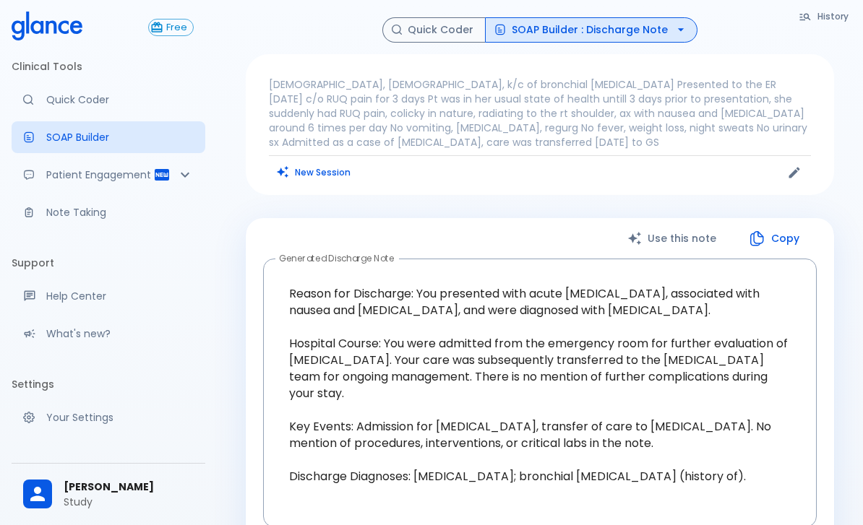
click at [657, 31] on button "SOAP Builder : Discharge Note" at bounding box center [591, 29] width 212 height 25
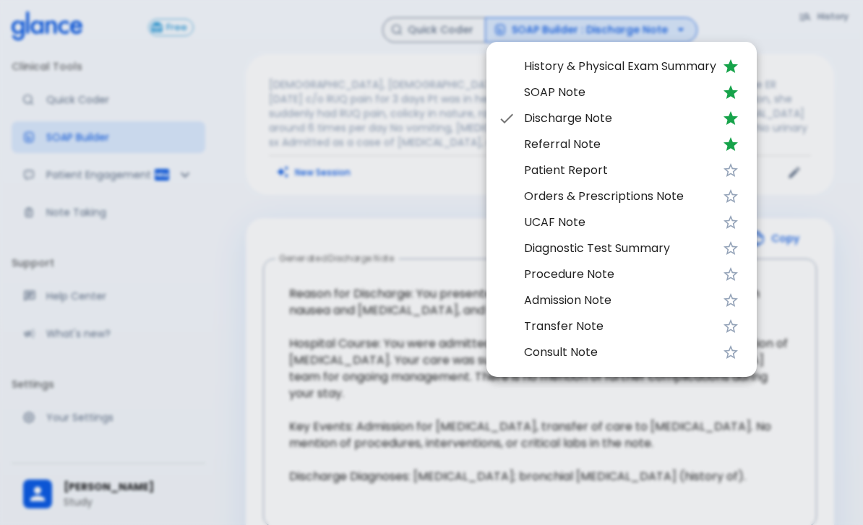
click at [344, 391] on div at bounding box center [431, 262] width 863 height 525
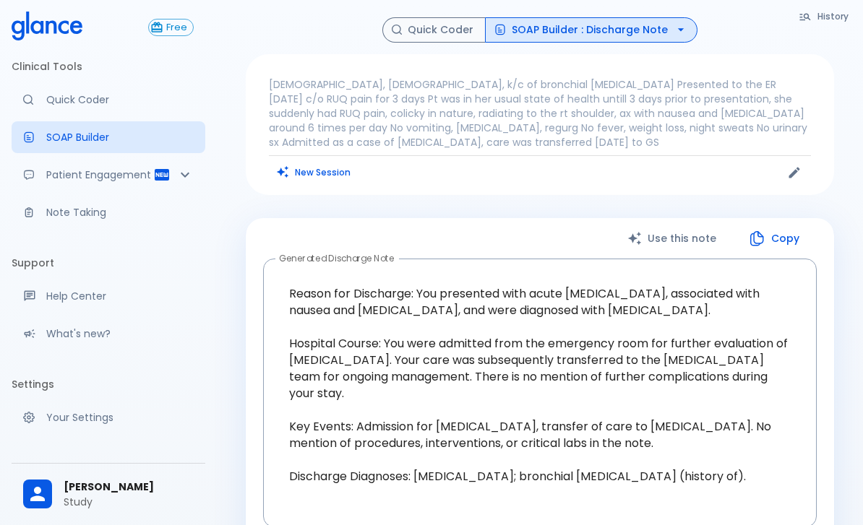
click at [85, 95] on p "Quick Coder" at bounding box center [119, 99] width 147 height 14
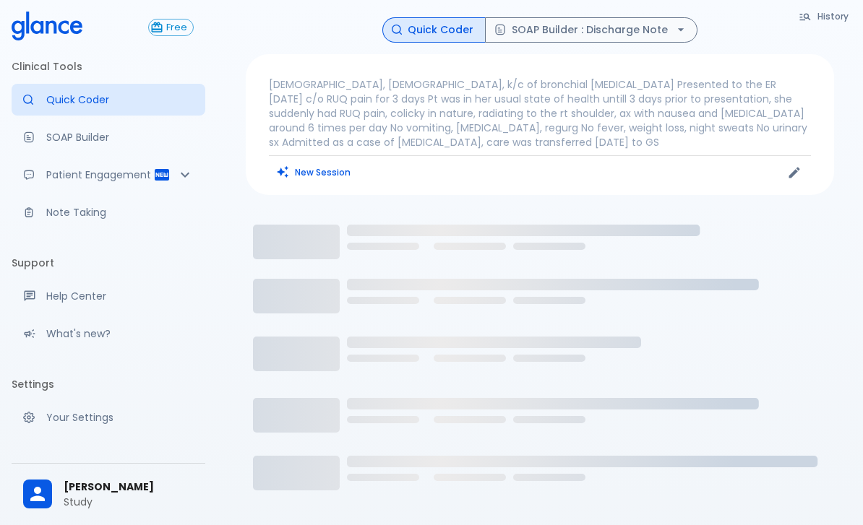
click at [310, 208] on icon "Loading..." at bounding box center [540, 387] width 588 height 361
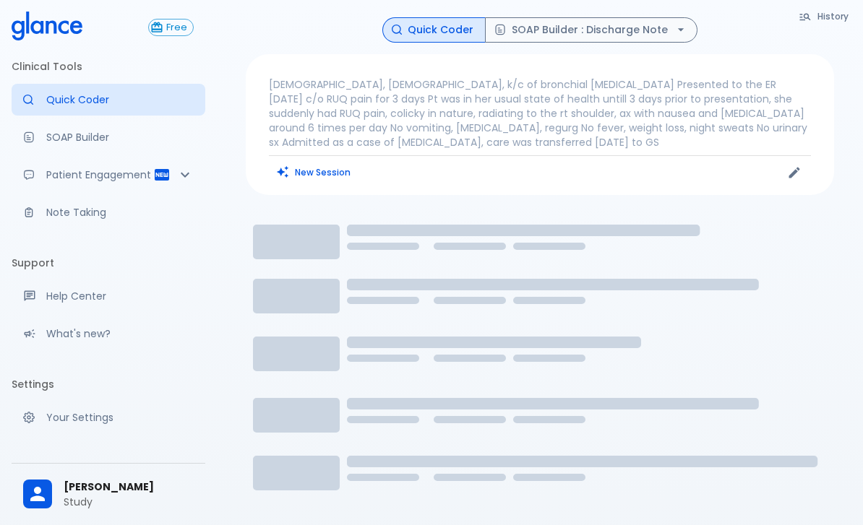
click at [305, 178] on button "New Session" at bounding box center [314, 172] width 90 height 21
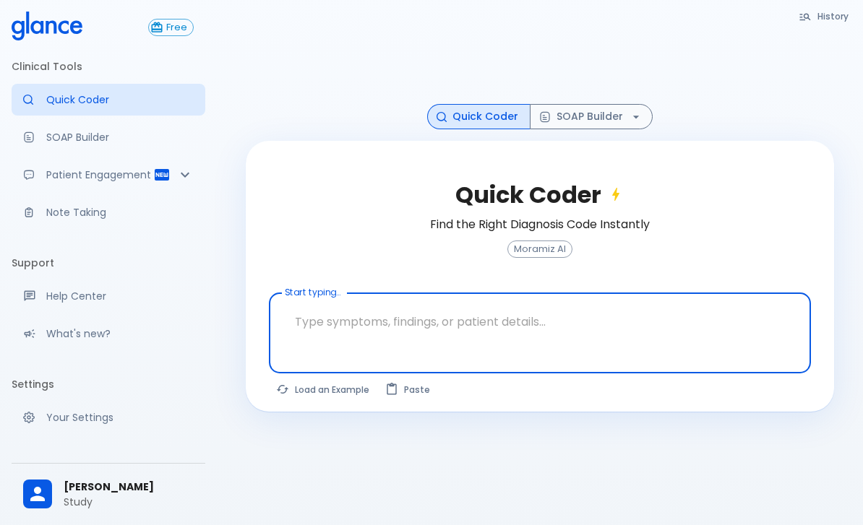
scroll to position [35, 0]
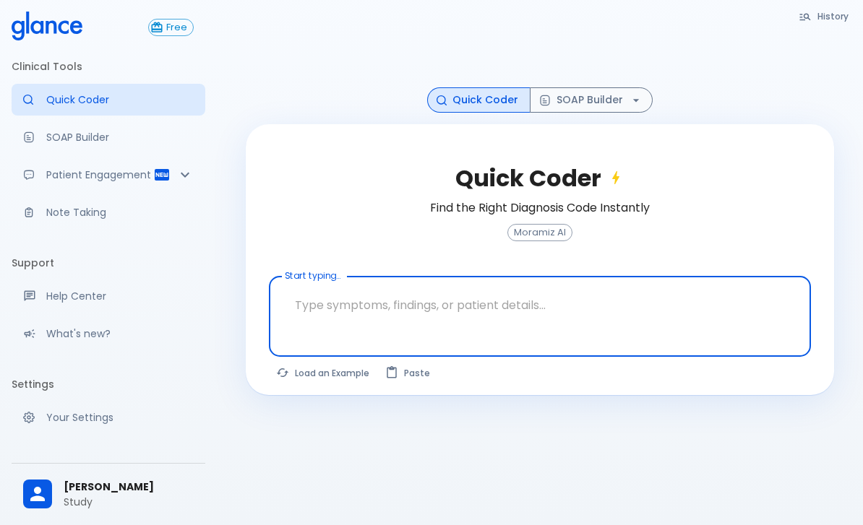
click at [632, 108] on icon "button" at bounding box center [636, 100] width 14 height 14
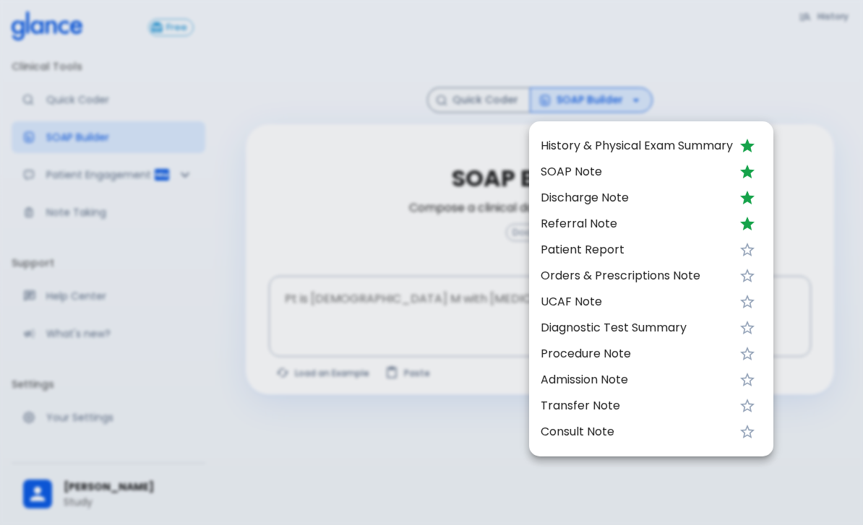
click at [853, 100] on div at bounding box center [431, 262] width 863 height 525
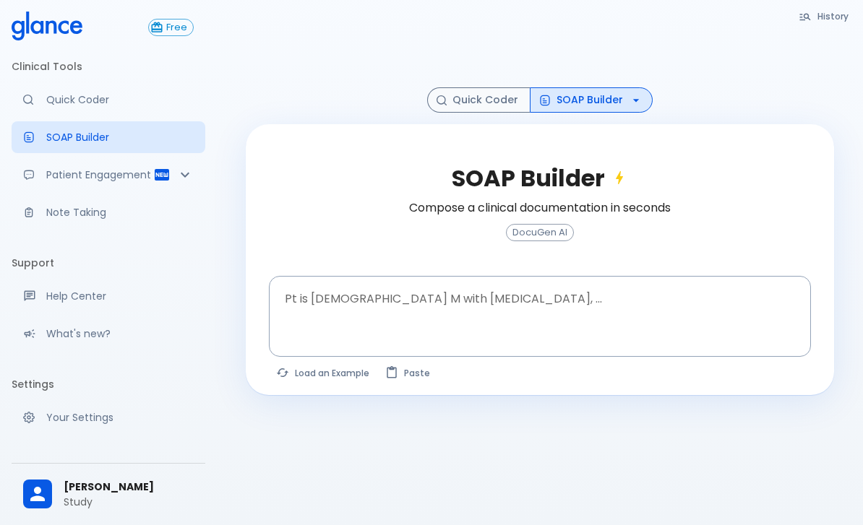
click at [584, 309] on textarea at bounding box center [540, 306] width 522 height 46
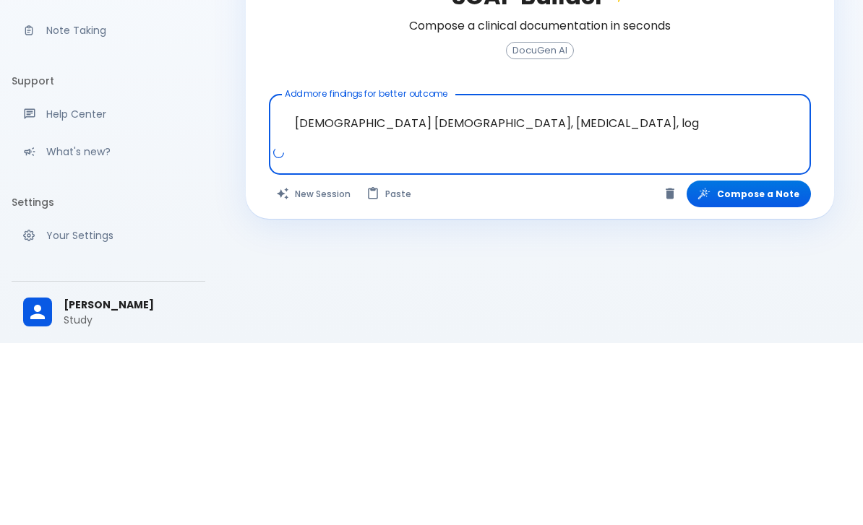
click at [592, 283] on textarea "34 yo female, type 2 diabetes, log" at bounding box center [540, 306] width 522 height 46
click at [520, 283] on textarea "34 yo female, type 2 diabetes, log" at bounding box center [540, 306] width 522 height 46
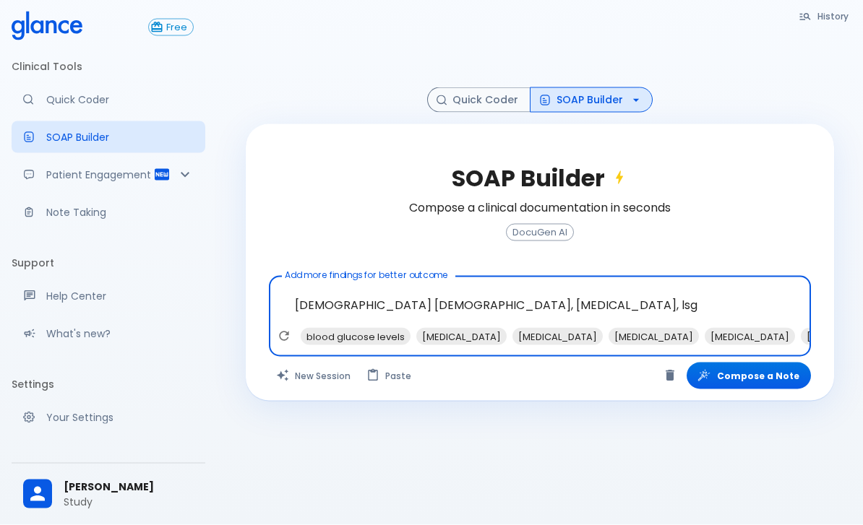
scroll to position [39, 0]
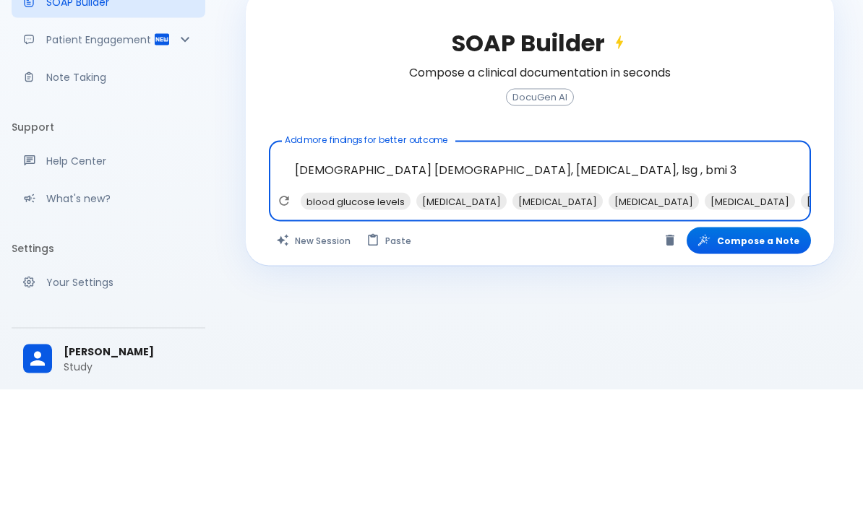
type textarea "34 yo female, type 2 diabetes, lsg , bmi 35"
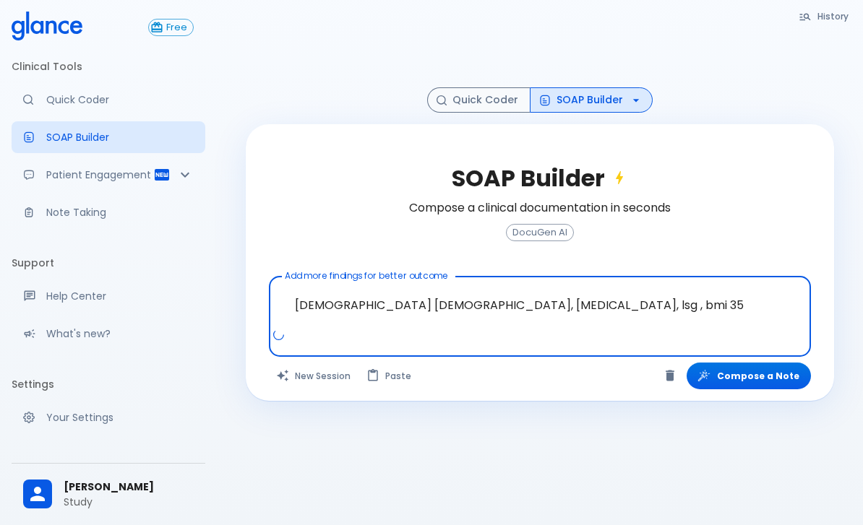
click at [751, 363] on button "Compose a Note" at bounding box center [748, 376] width 124 height 27
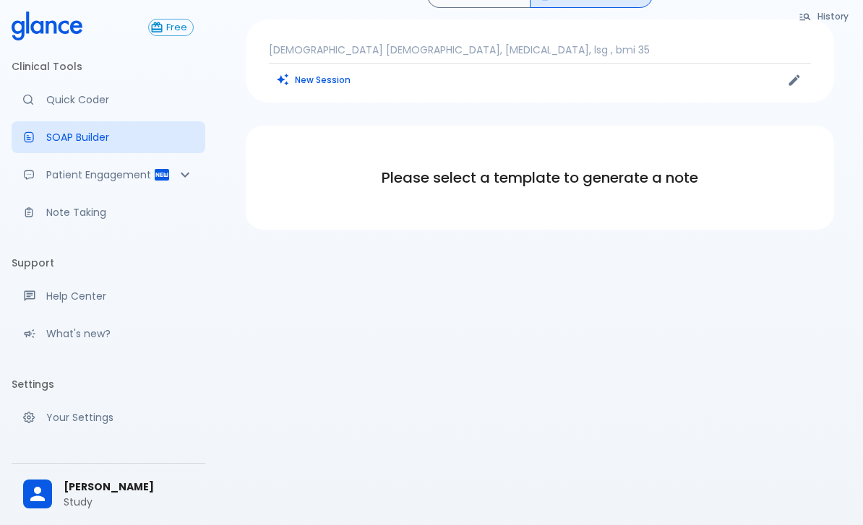
scroll to position [25, 0]
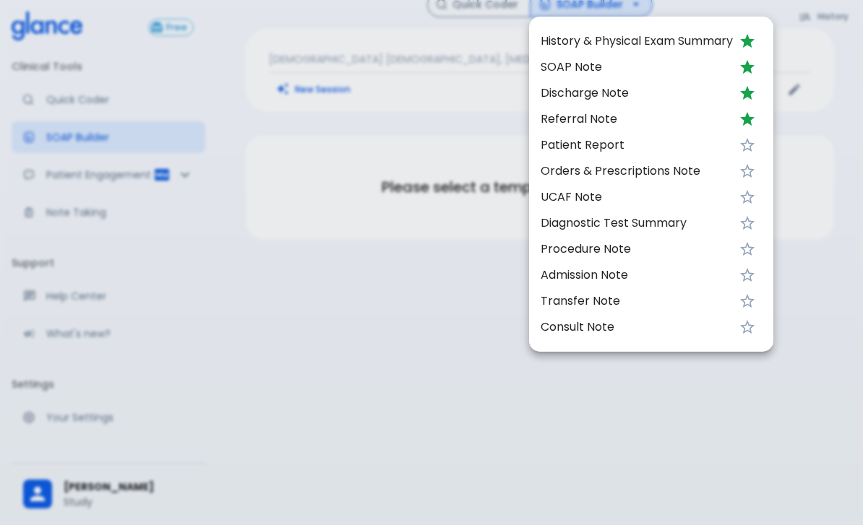
click at [595, 92] on span "Discharge Note" at bounding box center [636, 93] width 192 height 17
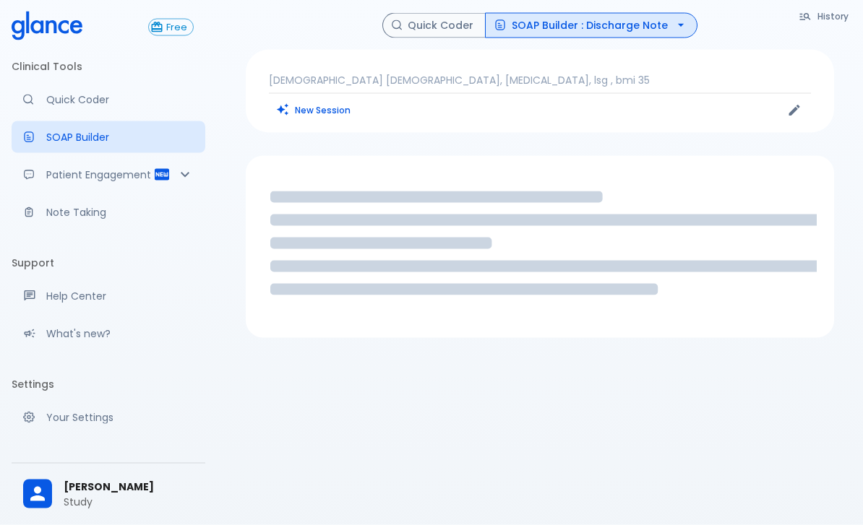
scroll to position [0, 0]
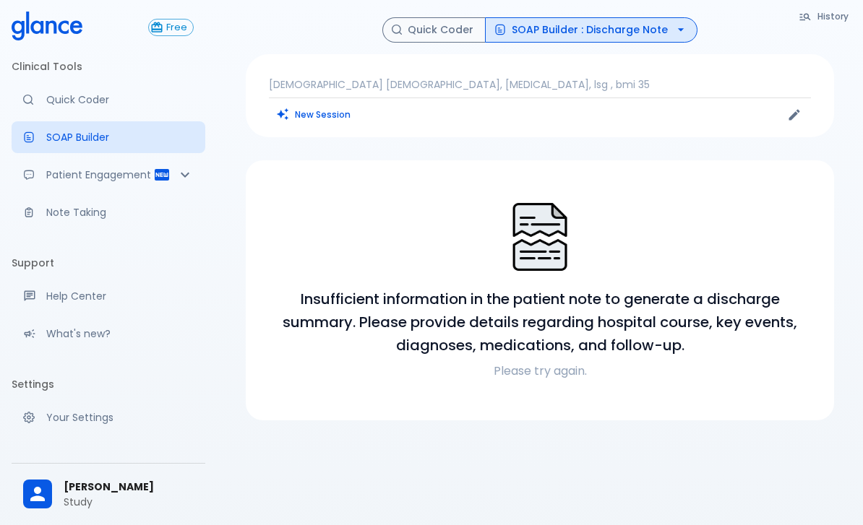
click at [652, 77] on p "34 yo female, type 2 diabetes, lsg , bmi 35" at bounding box center [540, 84] width 542 height 14
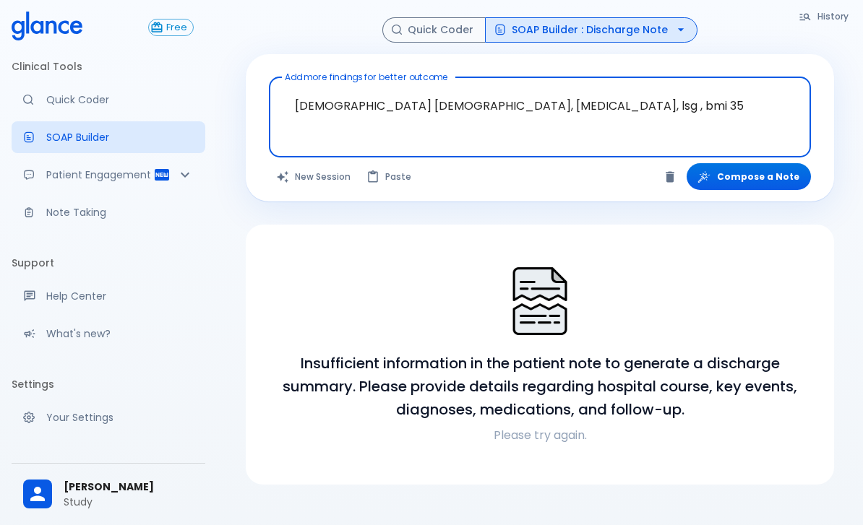
click at [651, 116] on textarea "34 yo female, type 2 diabetes, lsg , bmi 35" at bounding box center [540, 106] width 522 height 46
type textarea "34 yo female, type 2 diabetes, lsg , bmi 35"
click at [313, 175] on button "New Session" at bounding box center [314, 176] width 90 height 27
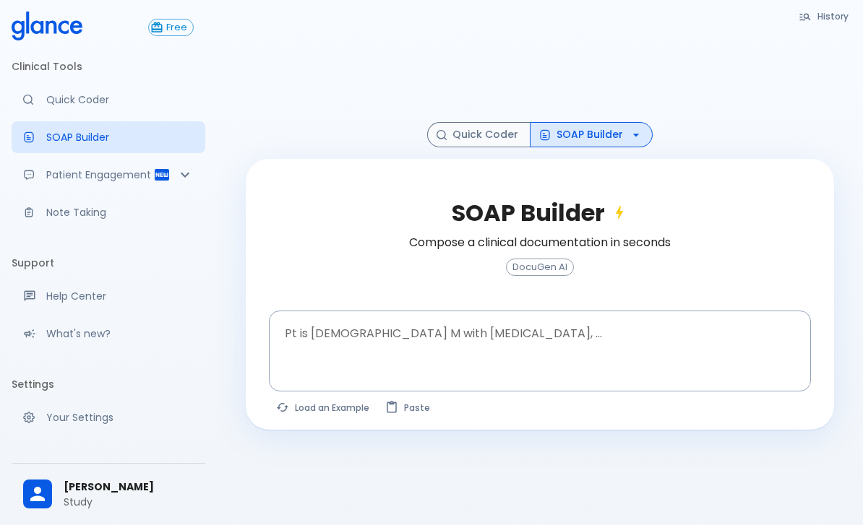
click at [320, 408] on button "Load an Example" at bounding box center [323, 407] width 109 height 21
type textarea "30F, weight loss, [MEDICAL_DATA], [MEDICAL_DATA], HR 121, [MEDICAL_DATA], TSH u…"
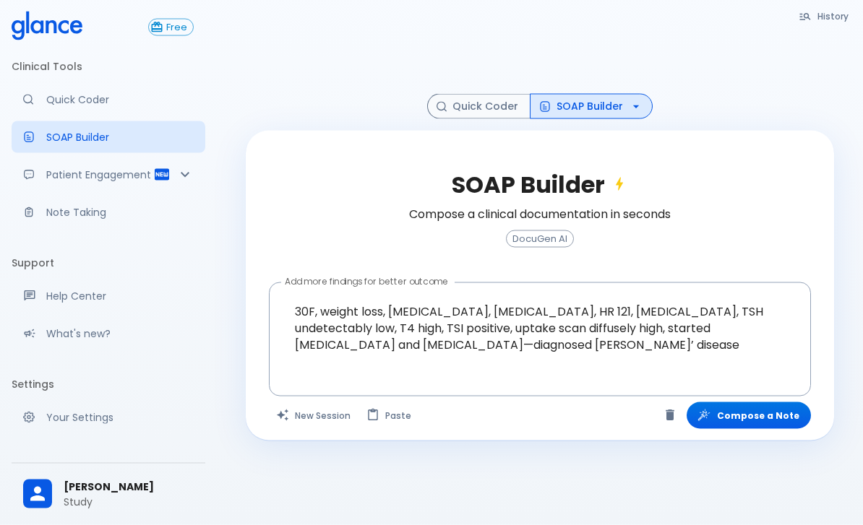
scroll to position [35, 0]
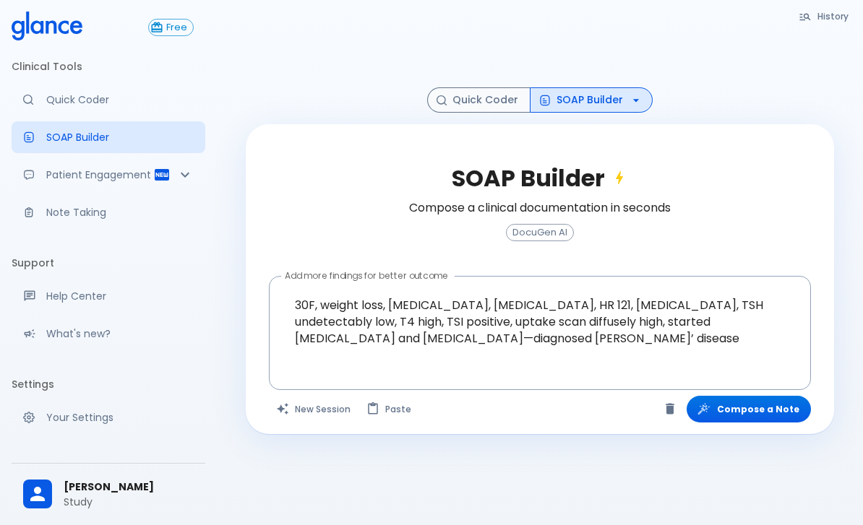
click at [776, 411] on button "Compose a Note" at bounding box center [748, 409] width 124 height 27
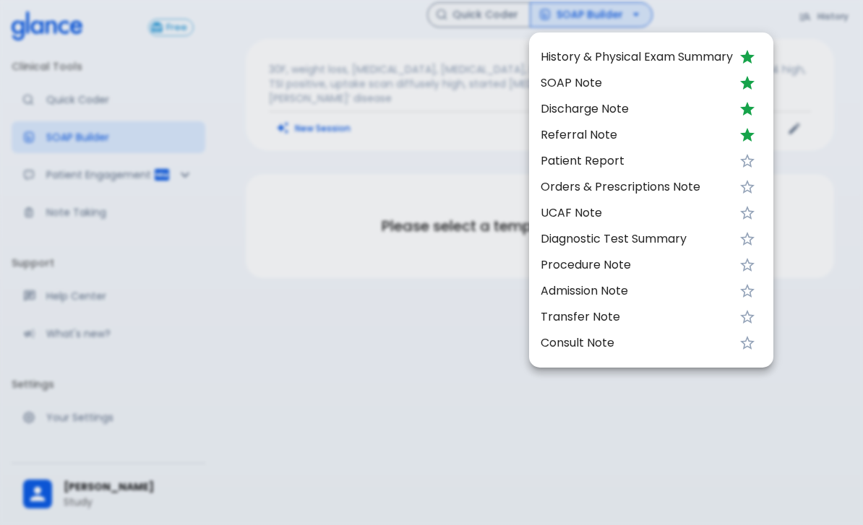
scroll to position [9, 0]
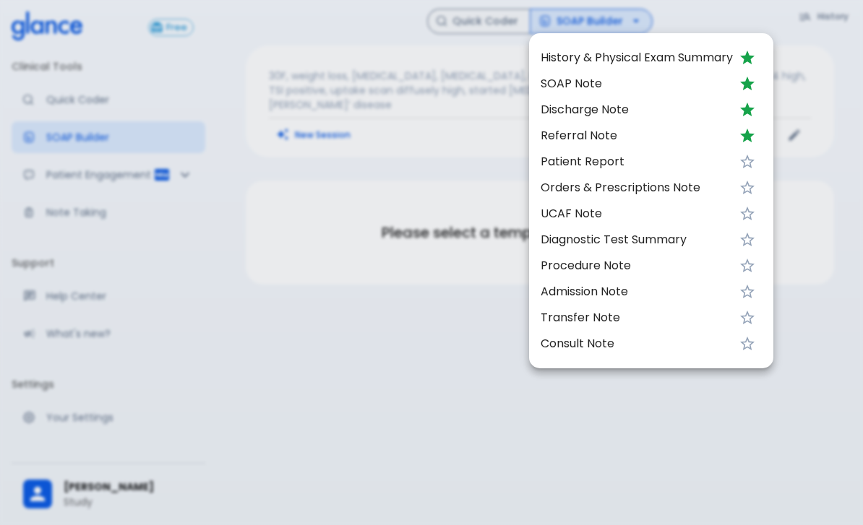
click at [586, 106] on span "Discharge Note" at bounding box center [636, 109] width 192 height 17
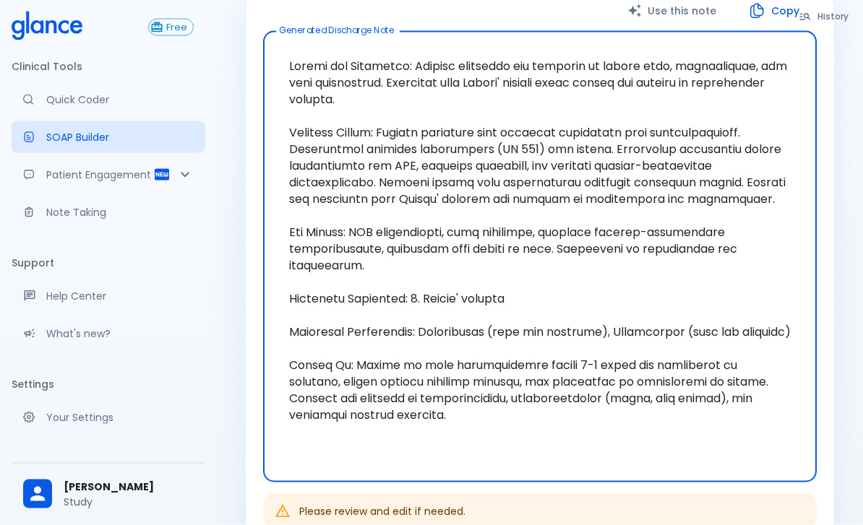
scroll to position [191, 0]
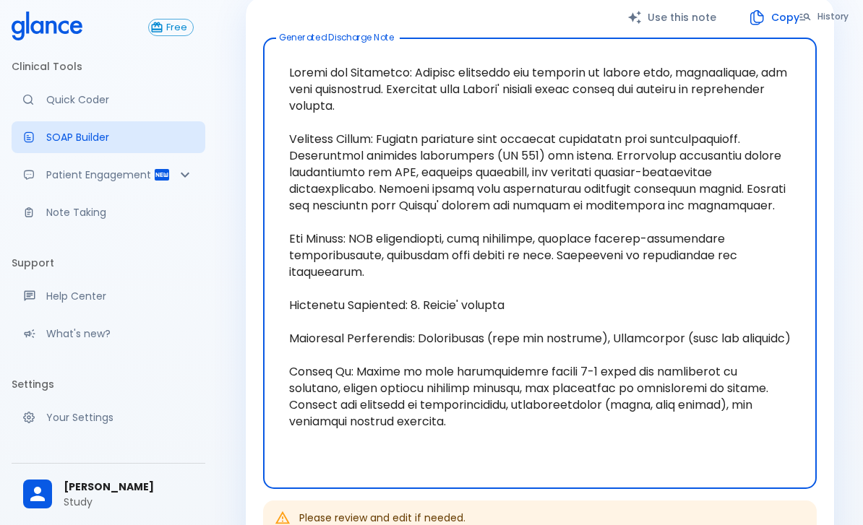
click at [59, 217] on p "Note Taking" at bounding box center [119, 212] width 147 height 14
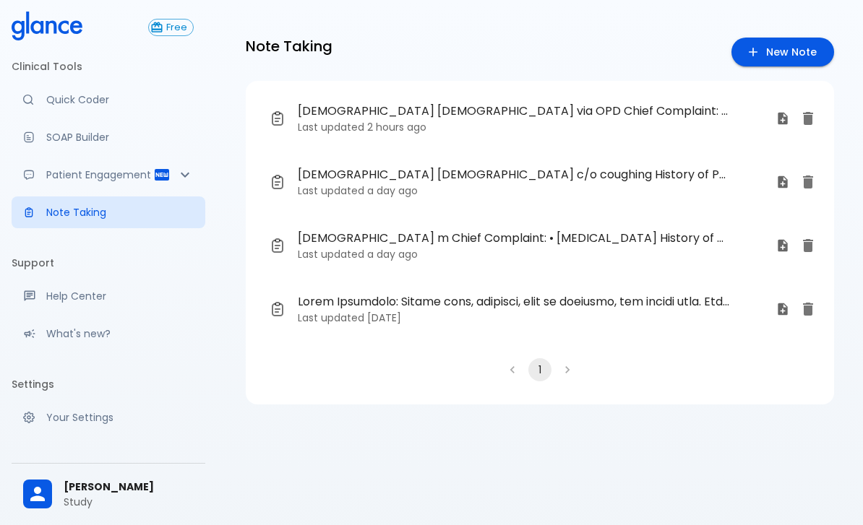
click at [405, 123] on time "2 hours ago" at bounding box center [396, 127] width 59 height 14
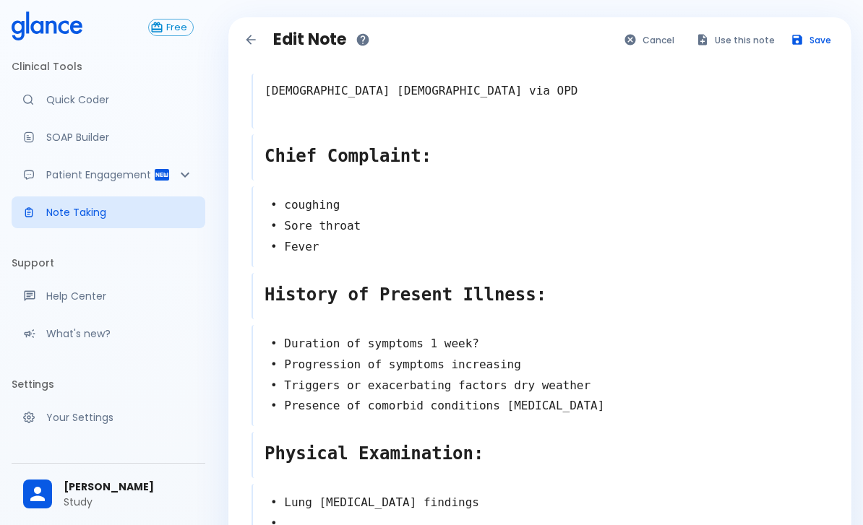
click at [755, 44] on button "Use this note" at bounding box center [736, 40] width 95 height 21
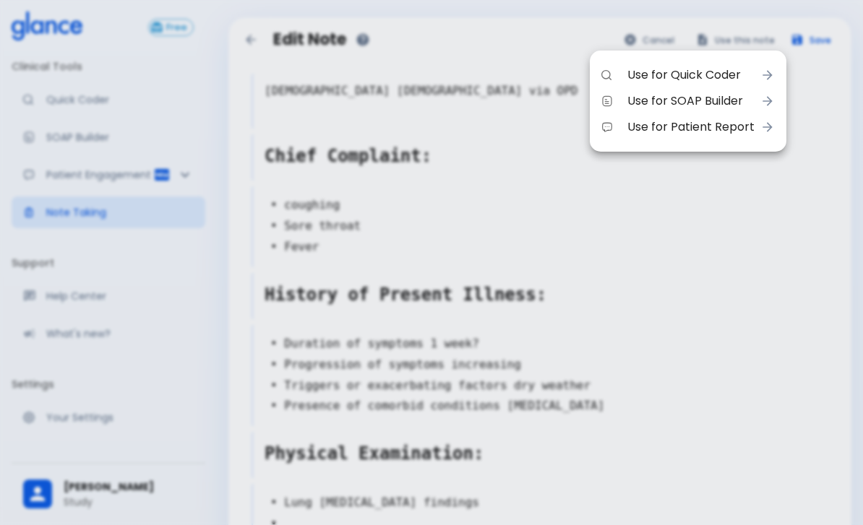
click at [752, 302] on div at bounding box center [431, 262] width 863 height 525
